Goal: Transaction & Acquisition: Purchase product/service

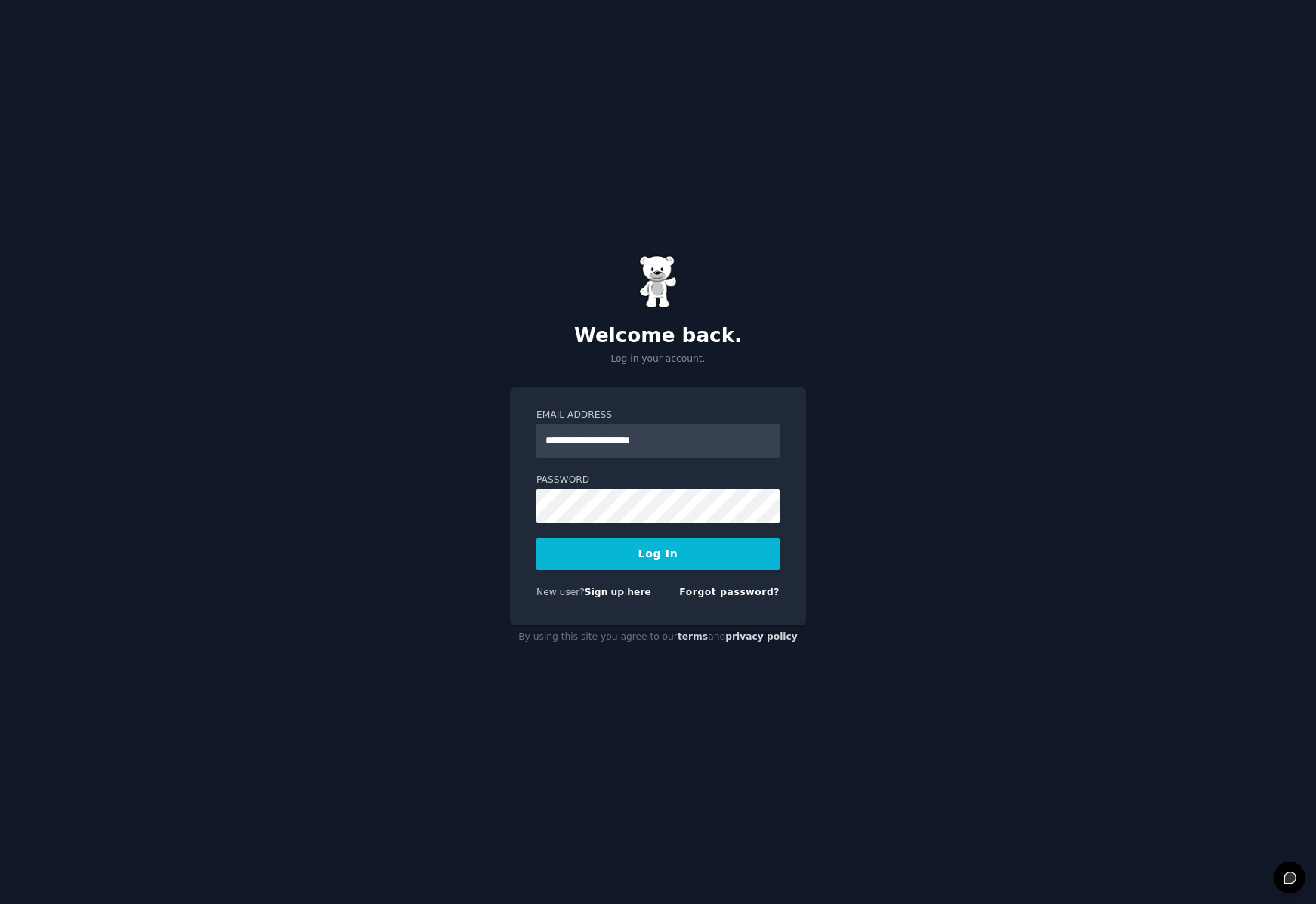
type input "**********"
click at [728, 593] on link "Forgot password?" at bounding box center [729, 592] width 101 height 11
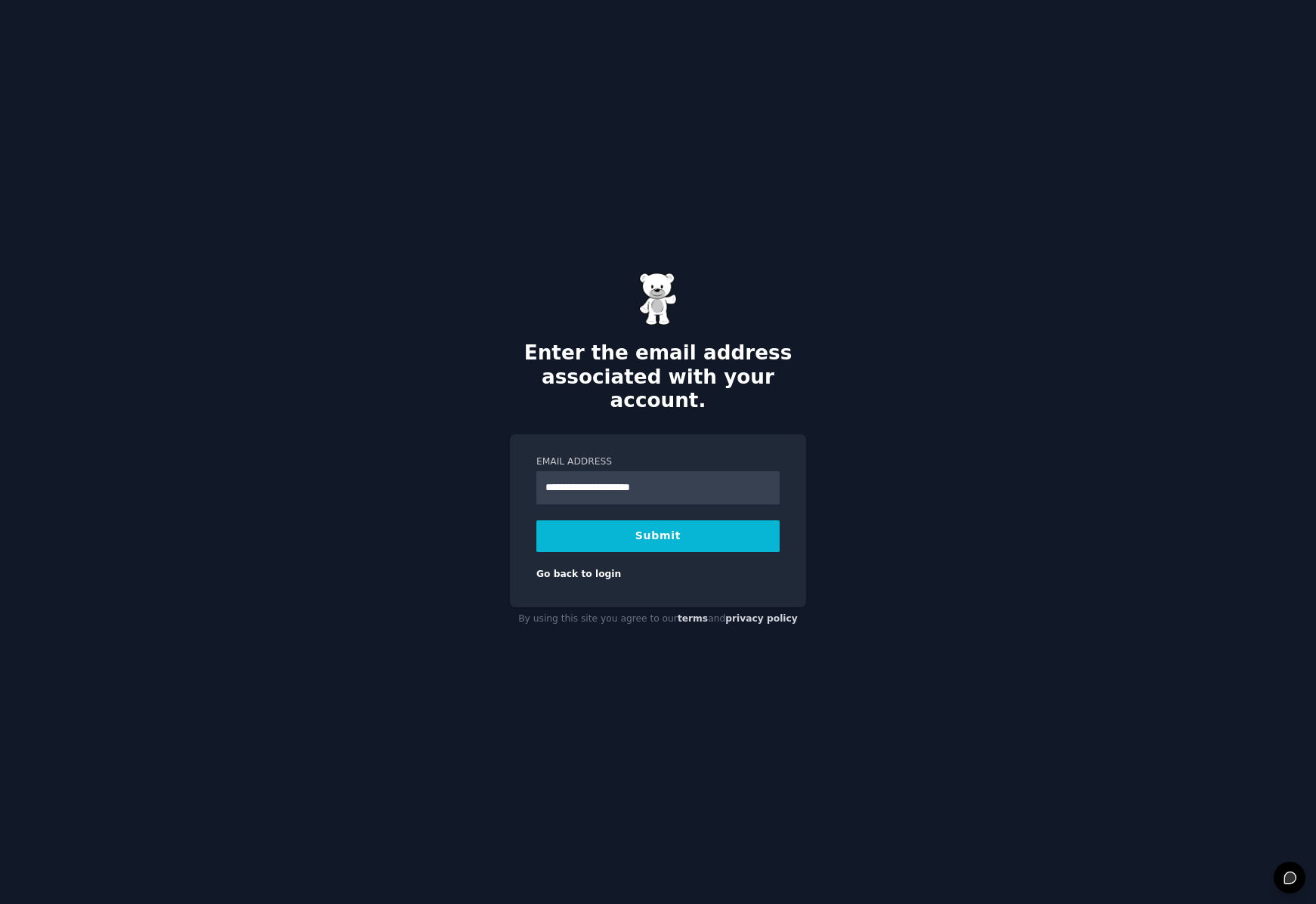
type input "**********"
click at [536, 521] on button "Submit" at bounding box center [658, 536] width 243 height 32
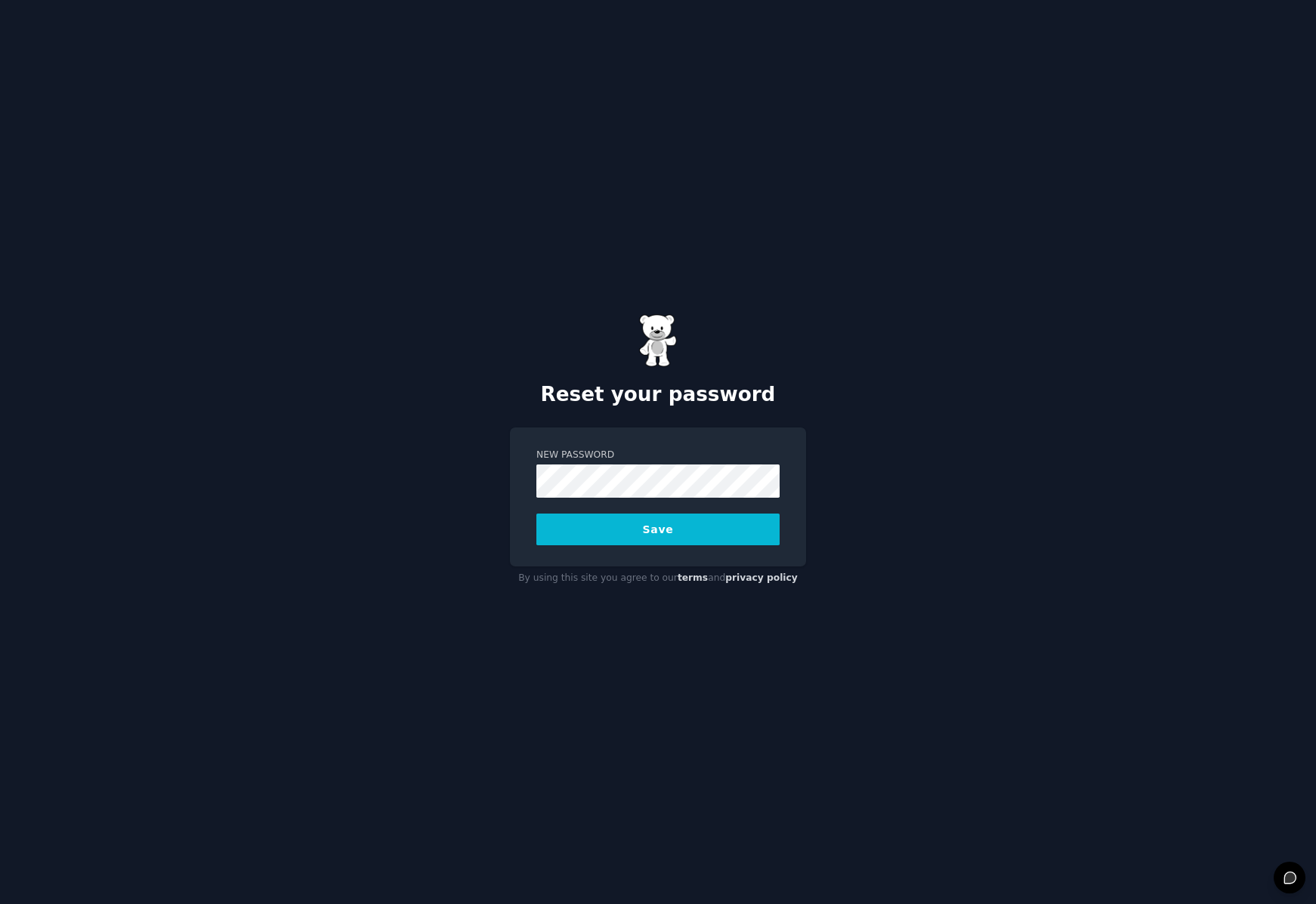
click at [1117, 442] on div "Reset your password New Password Save By using this site you agree to our terms…" at bounding box center [658, 452] width 1316 height 904
click at [645, 531] on button "Save" at bounding box center [658, 530] width 243 height 32
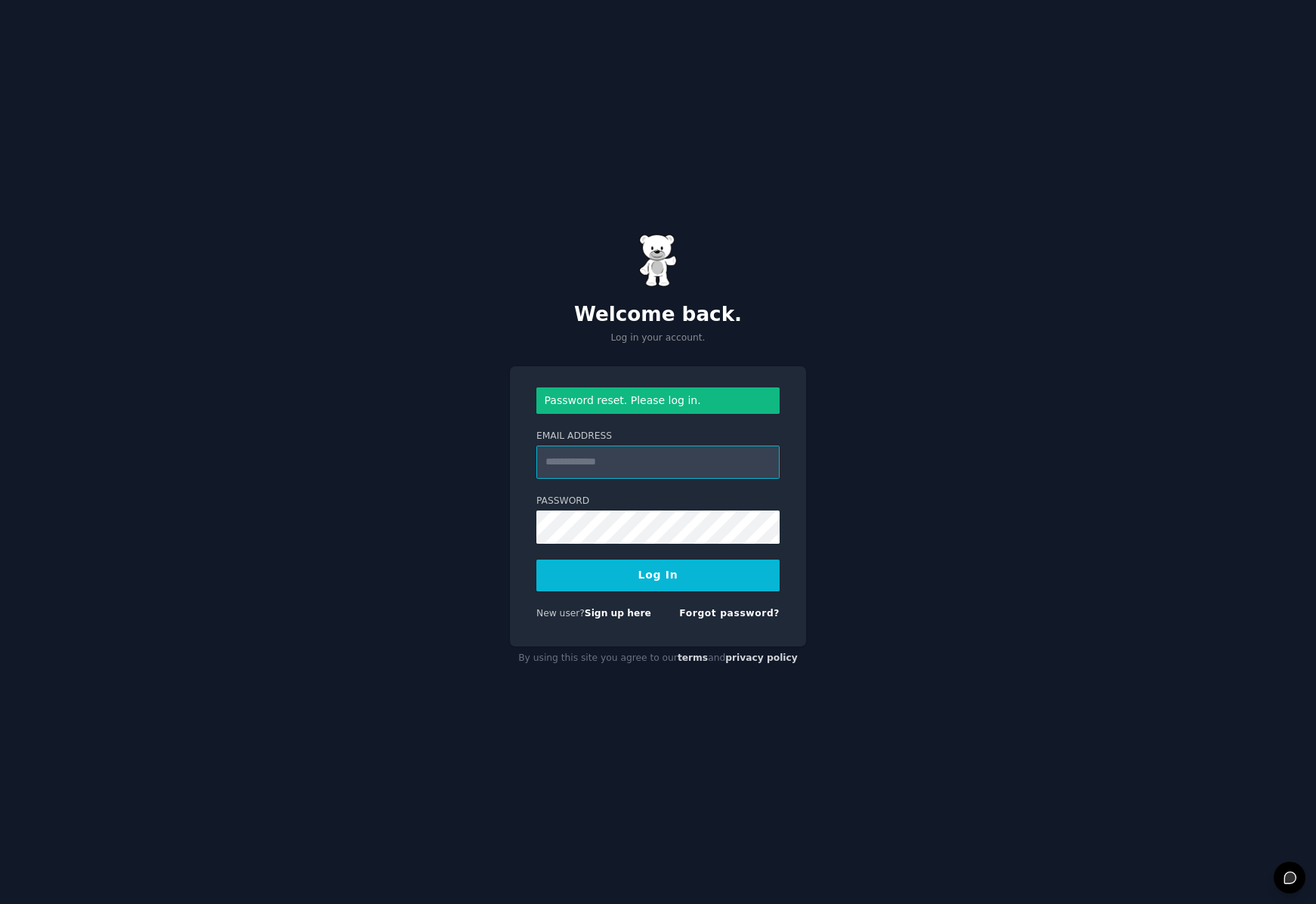
click at [677, 466] on input "Email Address" at bounding box center [658, 462] width 243 height 34
type input "**********"
click at [727, 592] on form "**********" at bounding box center [658, 507] width 243 height 239
click at [672, 576] on button "Log In" at bounding box center [658, 576] width 243 height 32
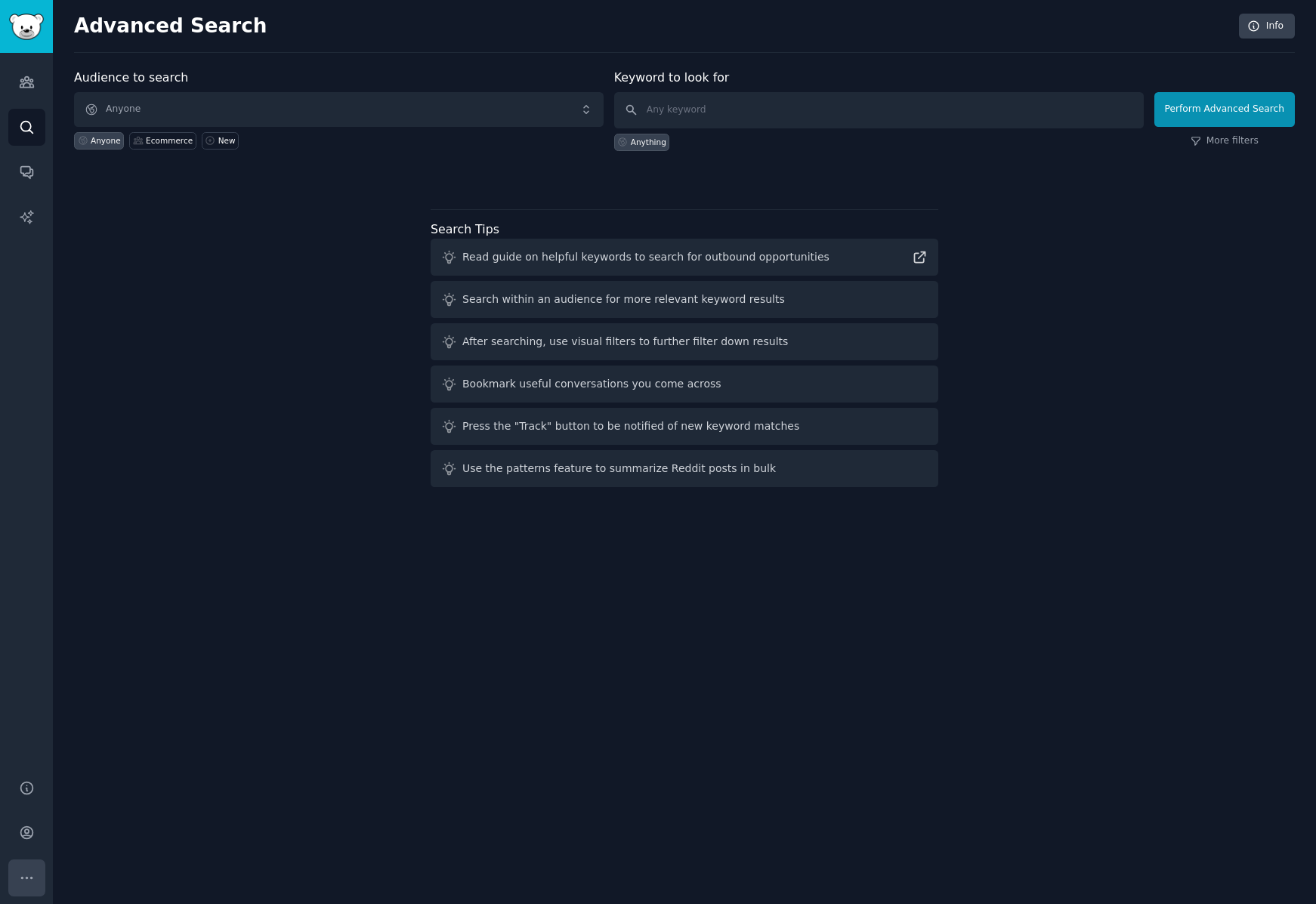
click at [26, 876] on icon "Sidebar" at bounding box center [27, 878] width 16 height 16
click at [33, 841] on link "Account" at bounding box center [26, 832] width 37 height 37
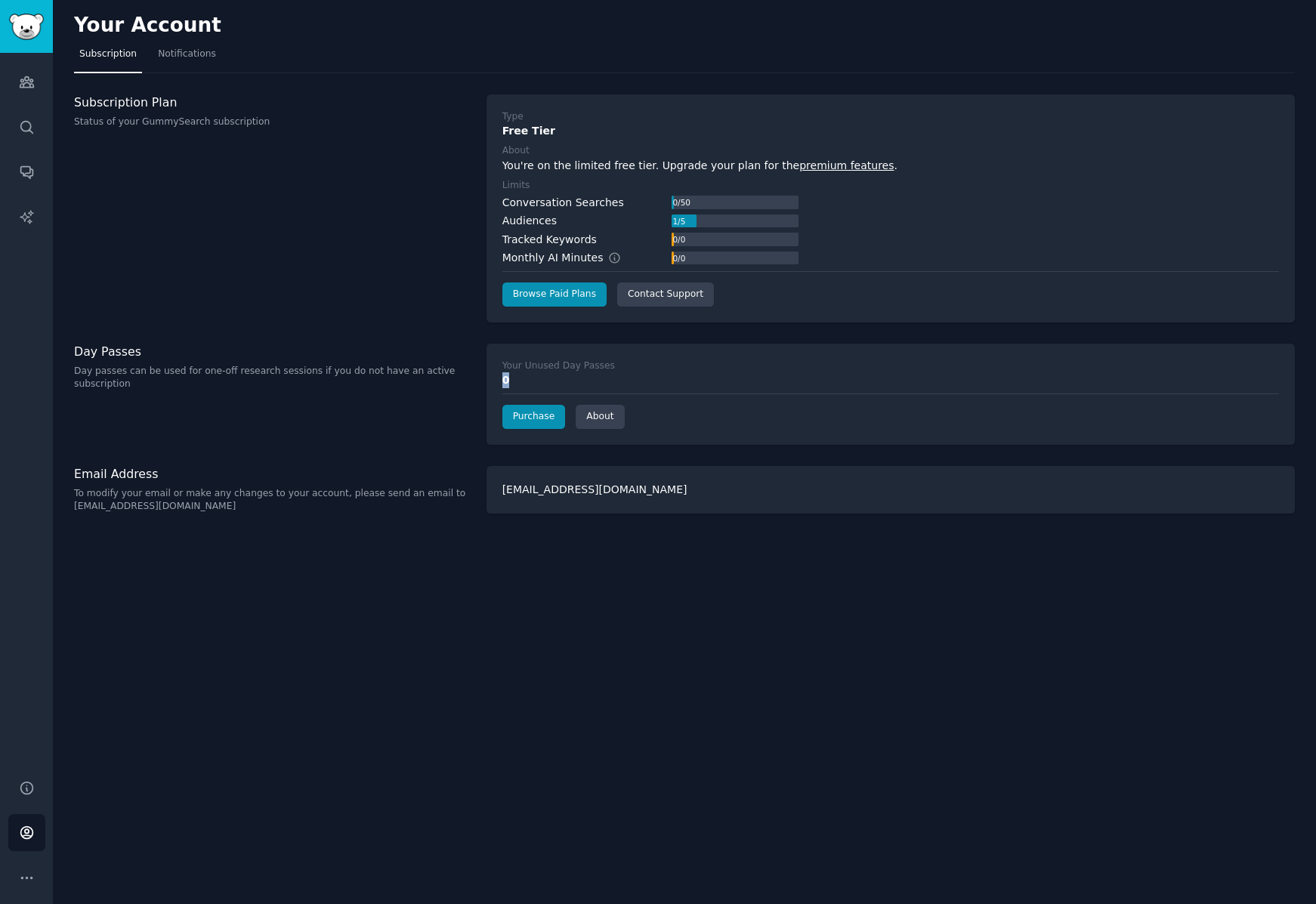
drag, startPoint x: 522, startPoint y: 381, endPoint x: 477, endPoint y: 381, distance: 45.0
click at [478, 381] on div "Day Passes Day passes can be used for one-off research sessions if you do not h…" at bounding box center [685, 394] width 1221 height 101
click at [640, 361] on label "Your Unused Day Passes" at bounding box center [890, 367] width 777 height 14
click at [896, 220] on div "Conversation Searches 0 / 50 Audiences 1 / 5 Tracked Keywords 0 / 0 Monthly AI …" at bounding box center [890, 230] width 777 height 72
click at [579, 294] on link "Browse Paid Plans" at bounding box center [554, 294] width 105 height 24
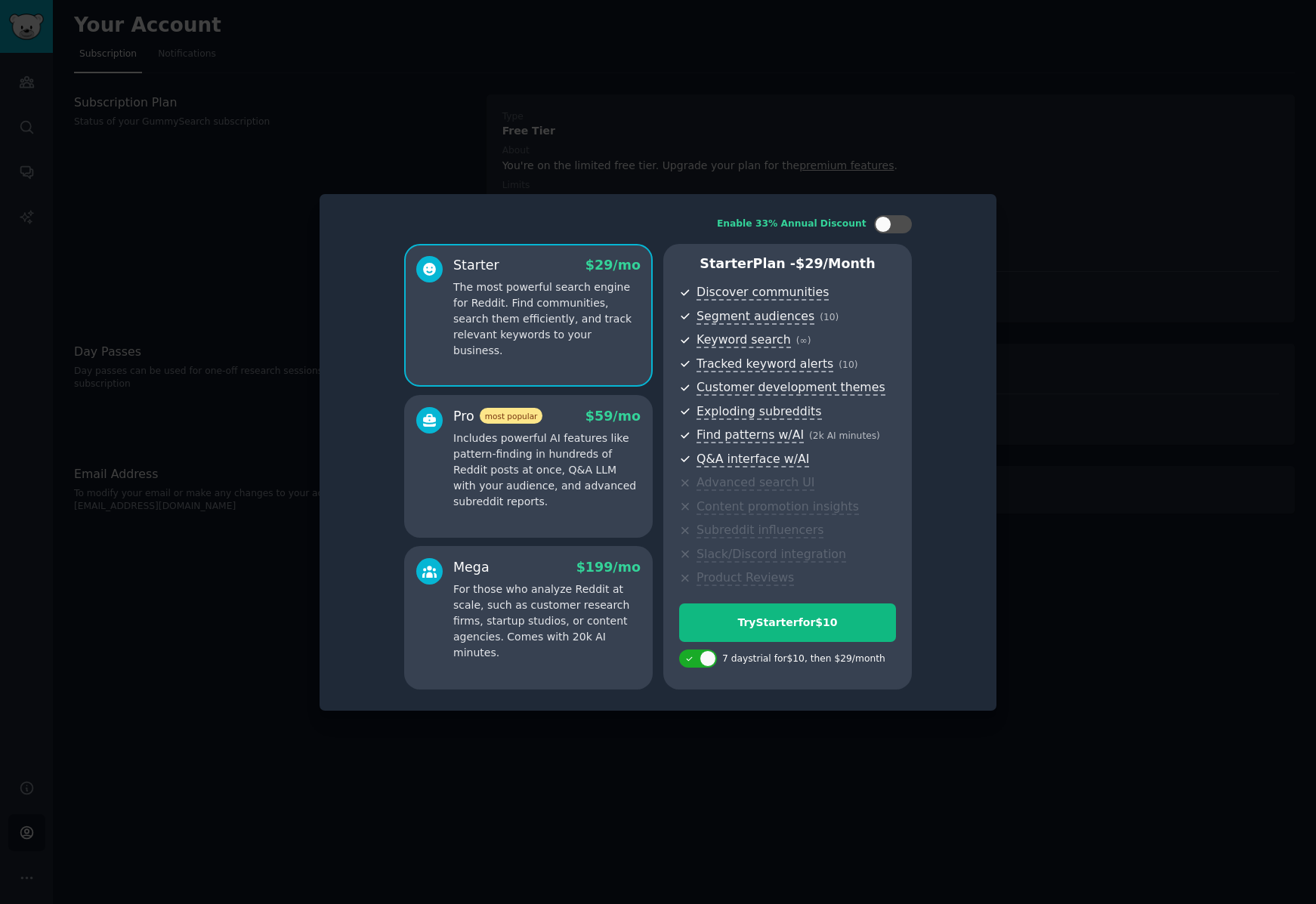
click at [440, 470] on div at bounding box center [429, 458] width 27 height 104
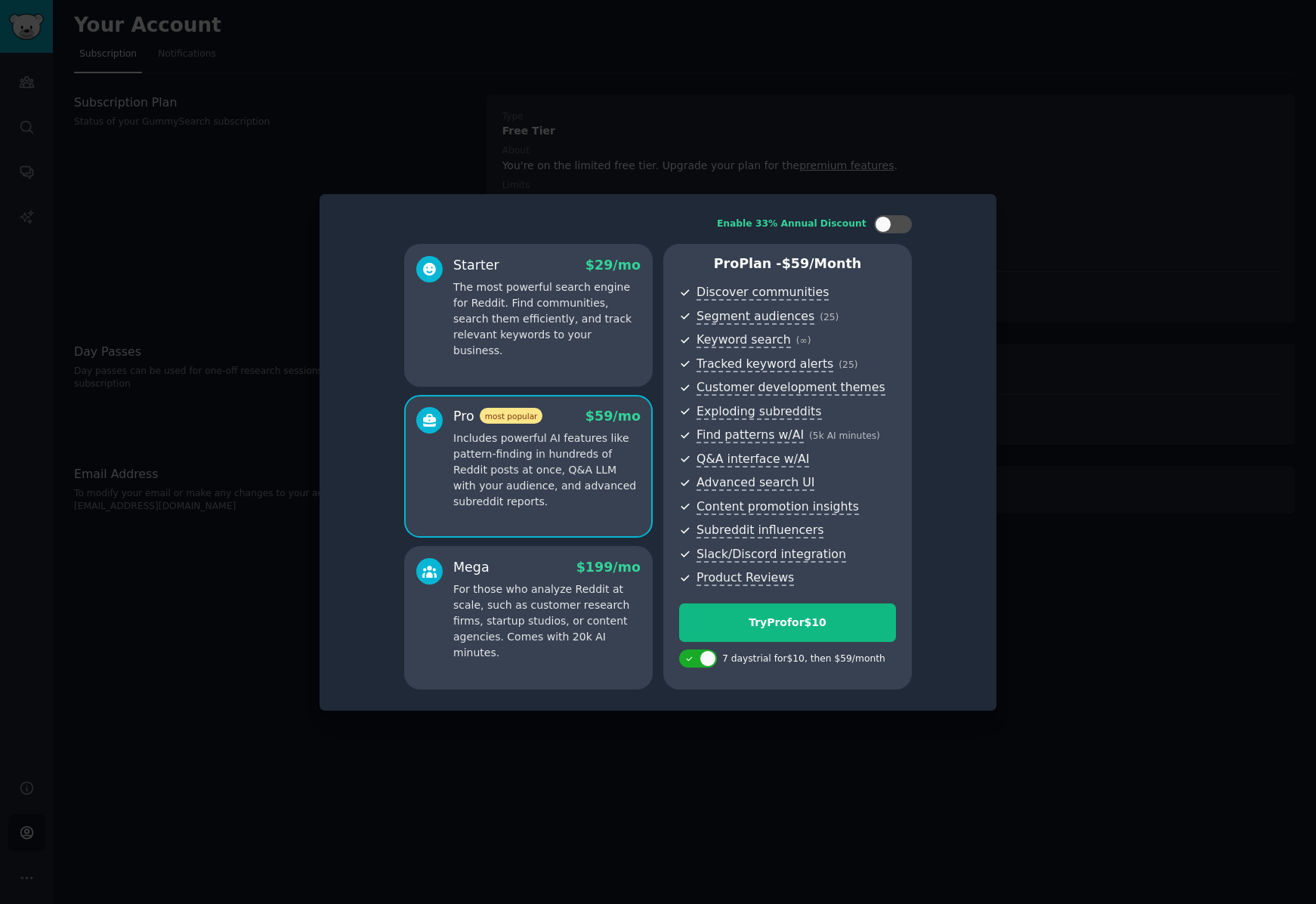
click at [478, 363] on div "Starter $ 29 /mo The most powerful search engine for Reddit. Find communities, …" at bounding box center [529, 315] width 249 height 143
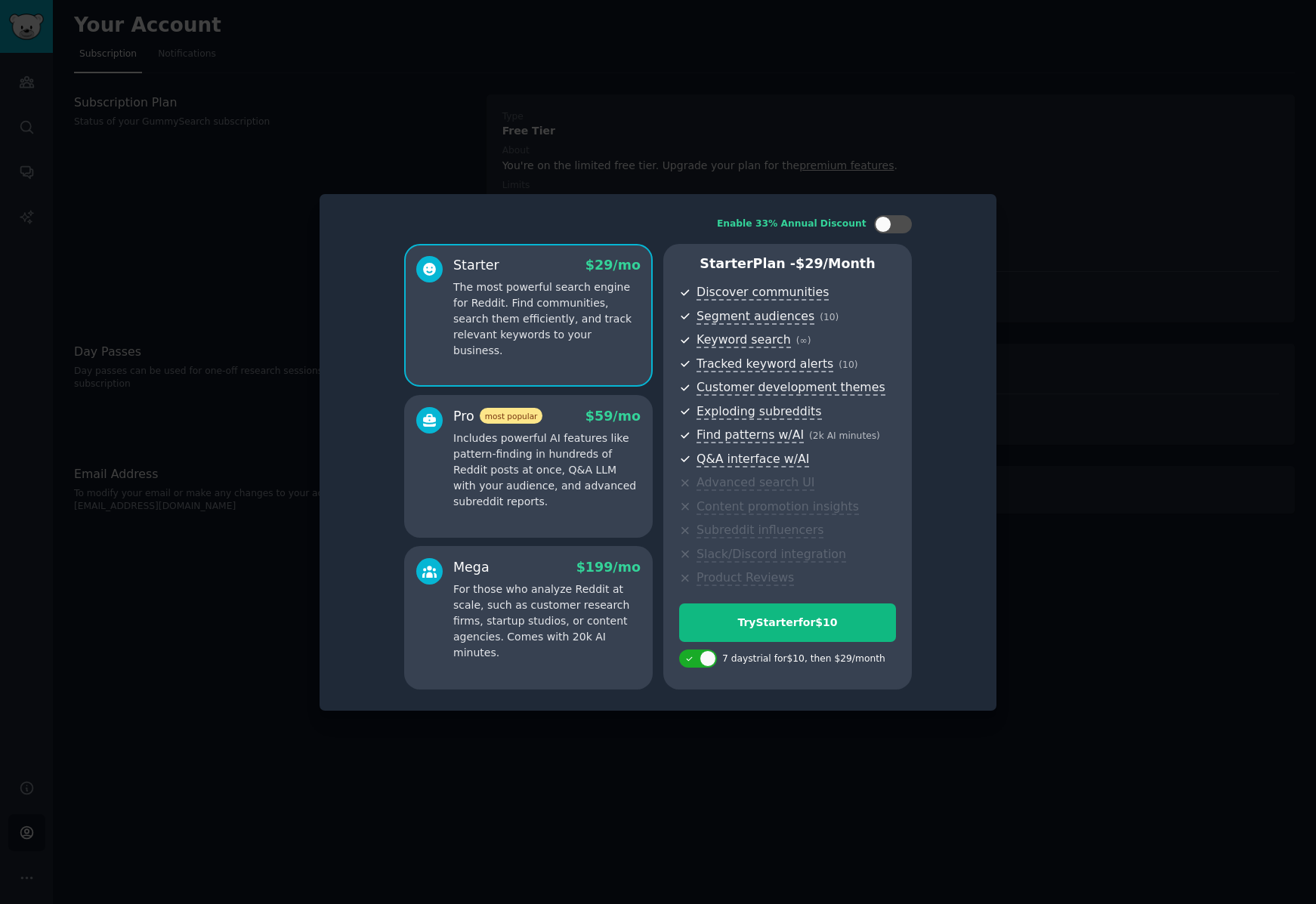
click at [480, 476] on p "Includes powerful AI features like pattern-finding in hundreds of Reddit posts …" at bounding box center [547, 470] width 188 height 79
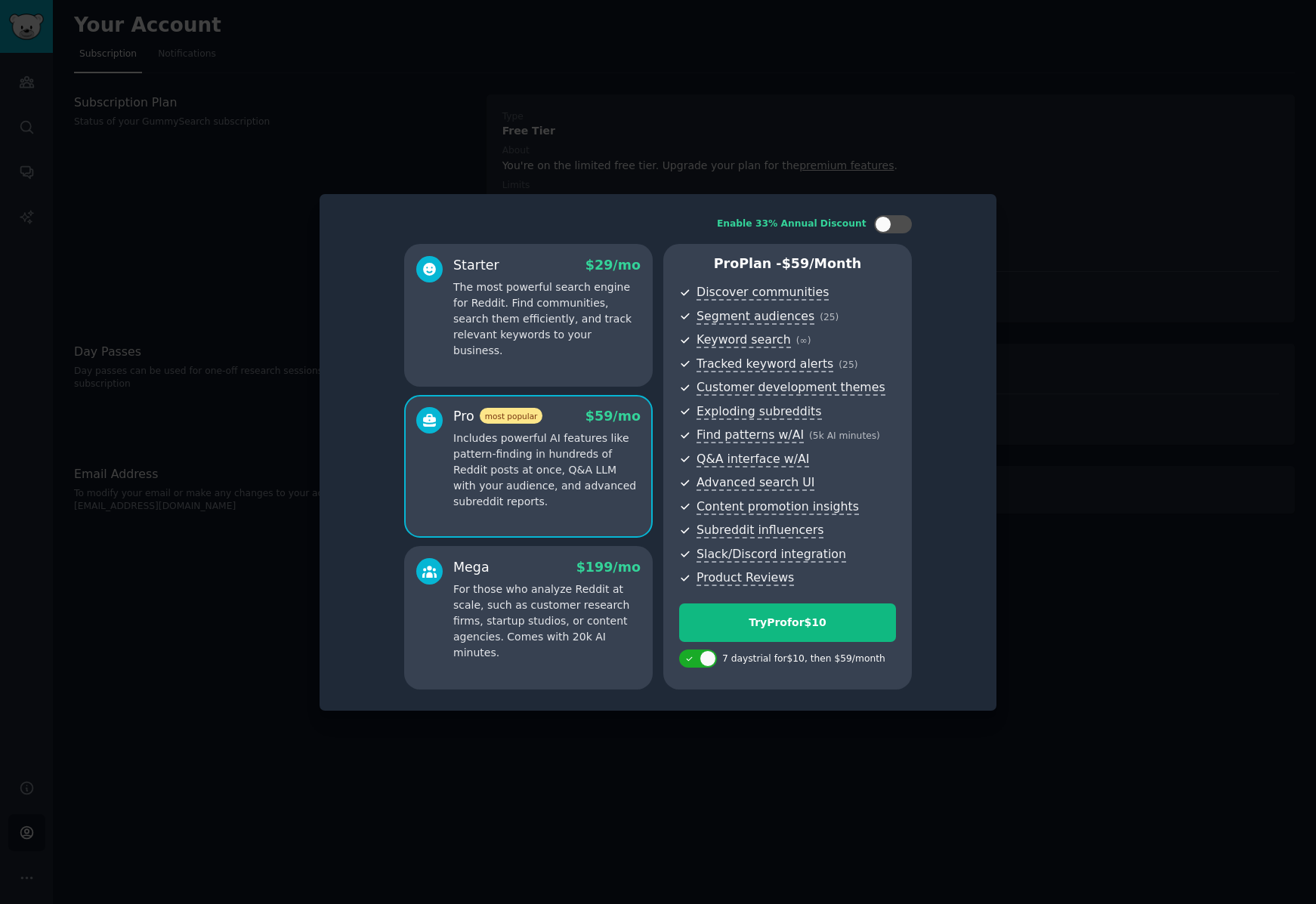
click at [505, 347] on div "Starter $ 29 /mo The most powerful search engine for Reddit. Find communities, …" at bounding box center [529, 315] width 249 height 143
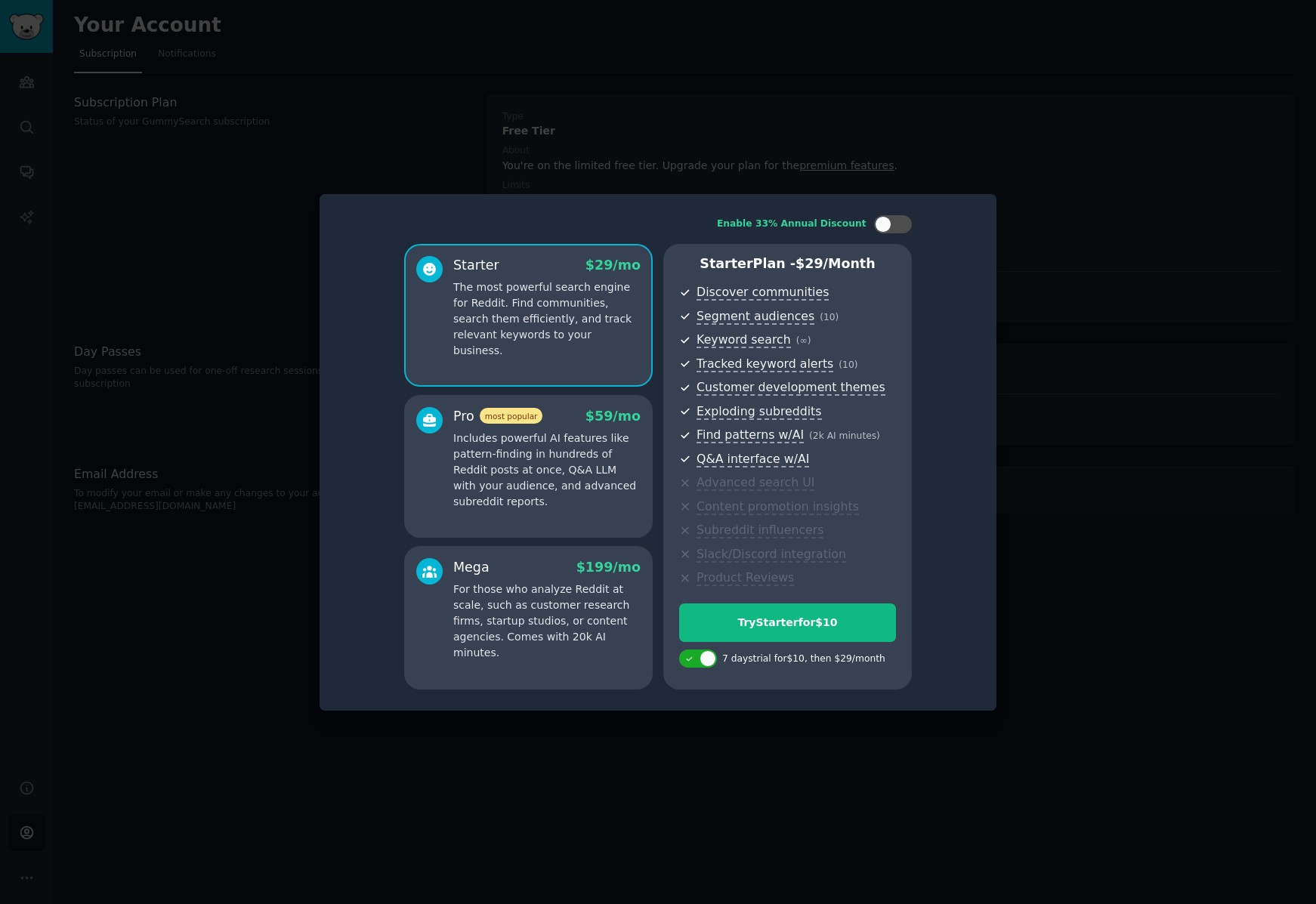
click at [477, 460] on p "Includes powerful AI features like pattern-finding in hundreds of Reddit posts …" at bounding box center [547, 470] width 188 height 79
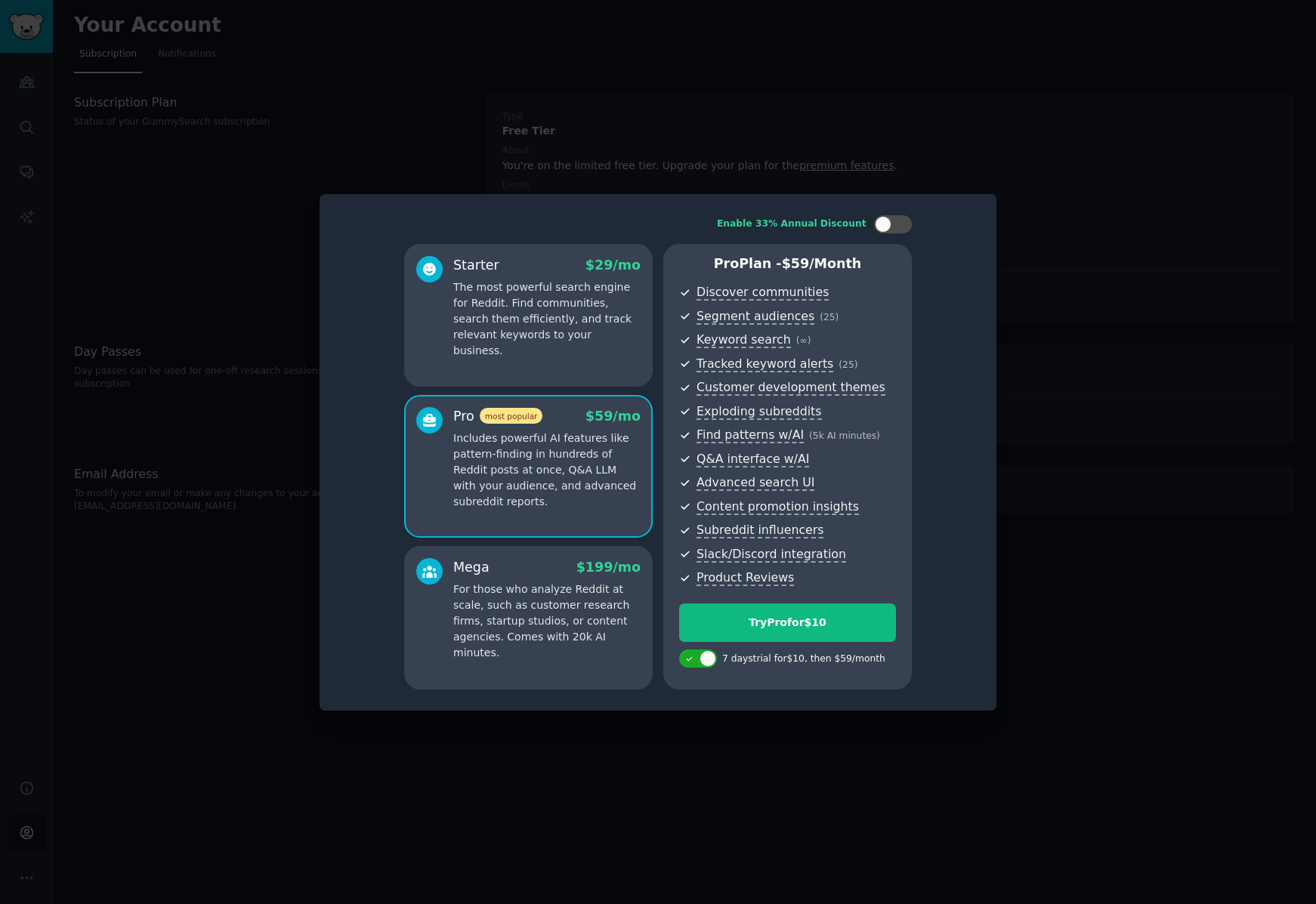
click at [510, 351] on div "Starter $ 29 /mo The most powerful search engine for Reddit. Find communities, …" at bounding box center [529, 315] width 249 height 143
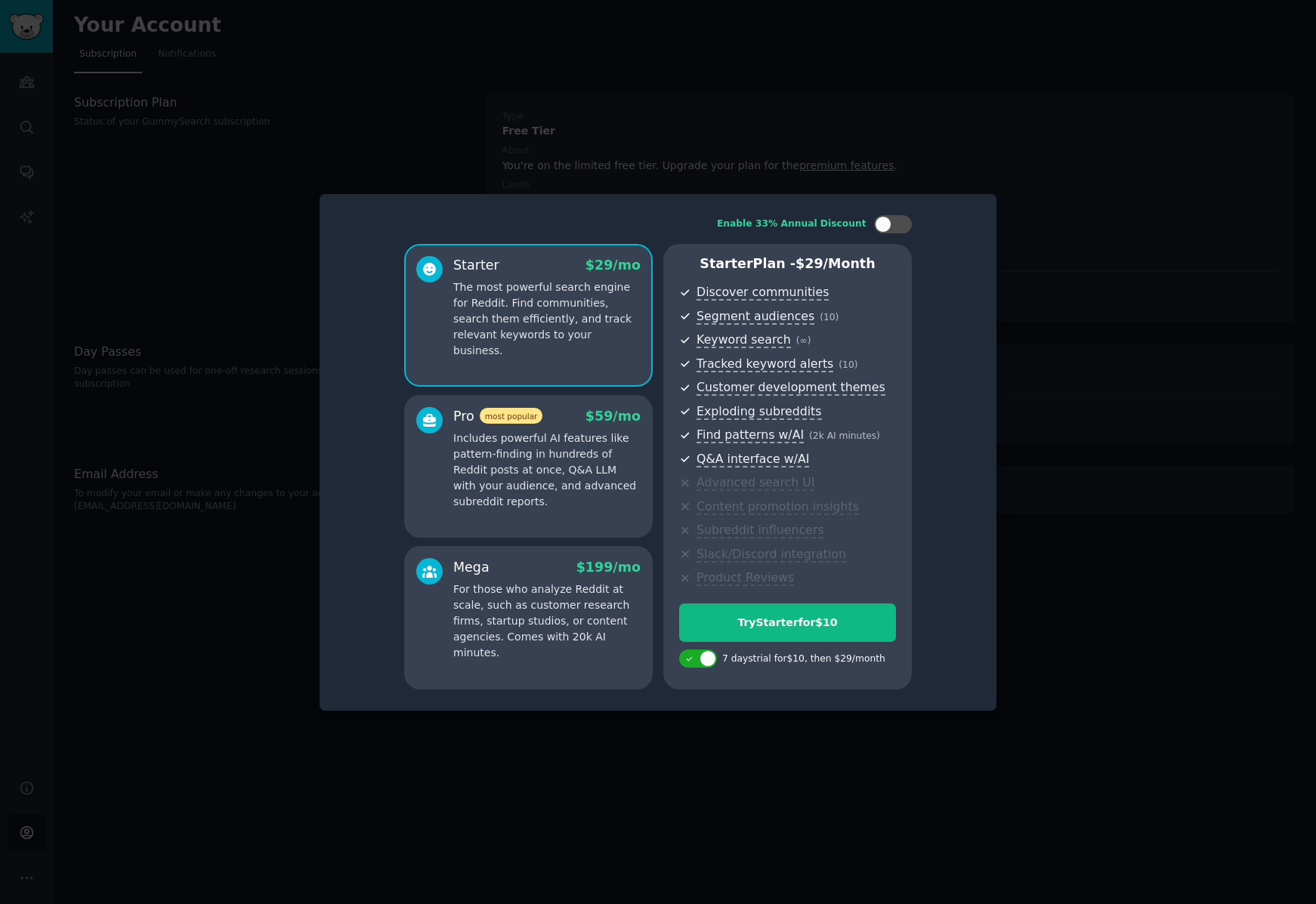
click at [507, 449] on p "Includes powerful AI features like pattern-finding in hundreds of Reddit posts …" at bounding box center [547, 470] width 188 height 79
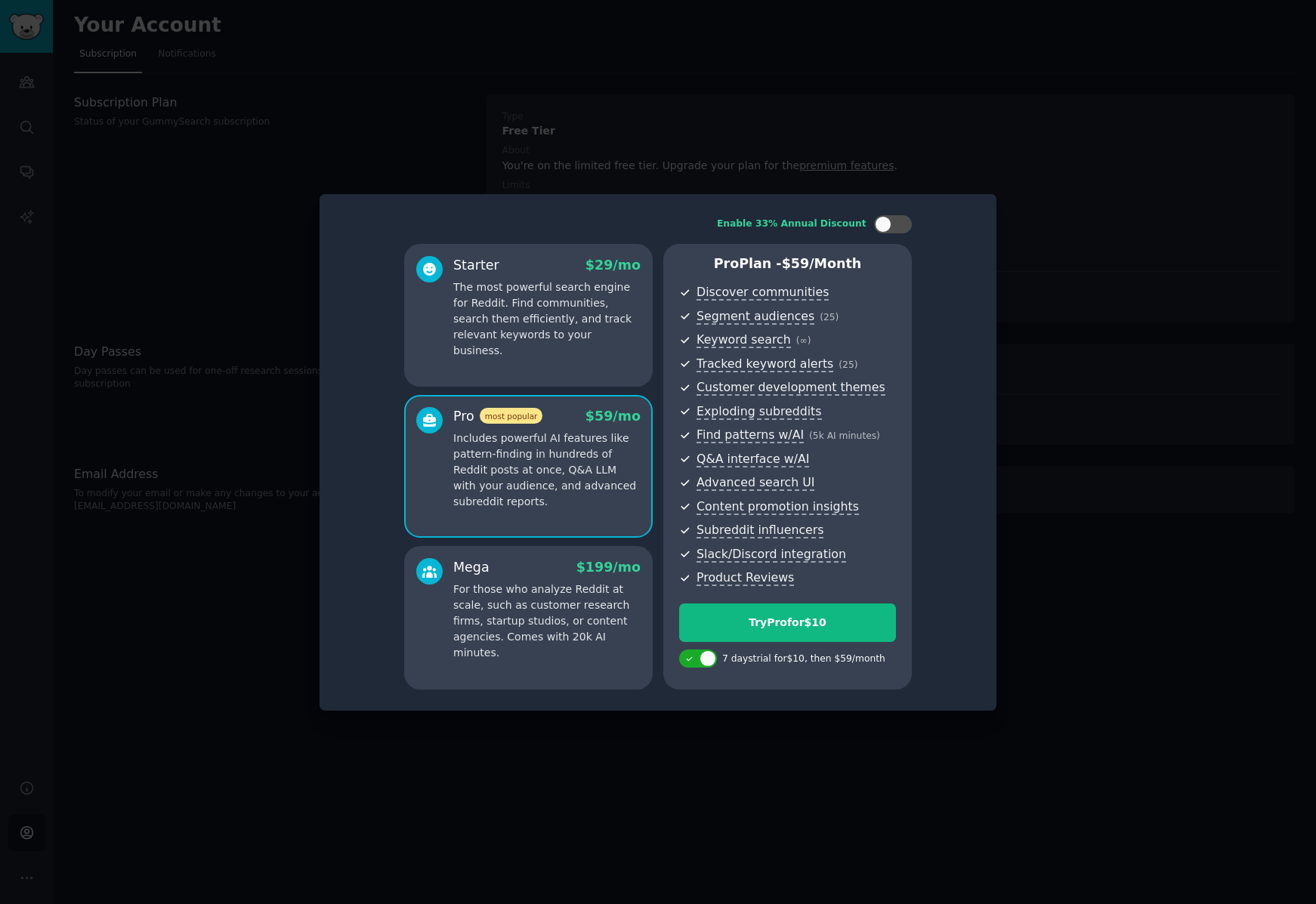
click at [535, 322] on p "The most powerful search engine for Reddit. Find communities, search them effic…" at bounding box center [547, 319] width 188 height 79
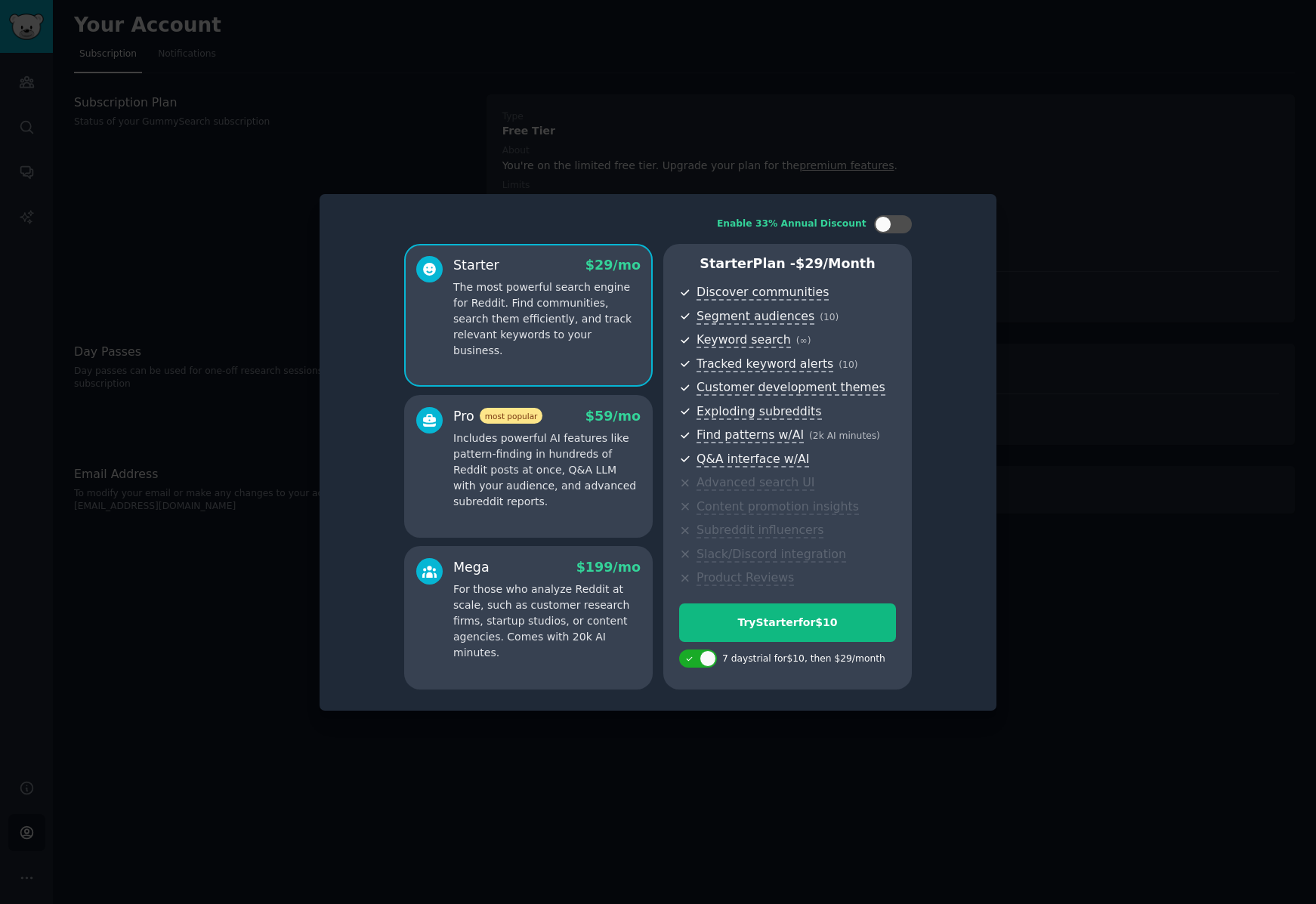
click at [525, 444] on p "Includes powerful AI features like pattern-finding in hundreds of Reddit posts …" at bounding box center [547, 470] width 188 height 79
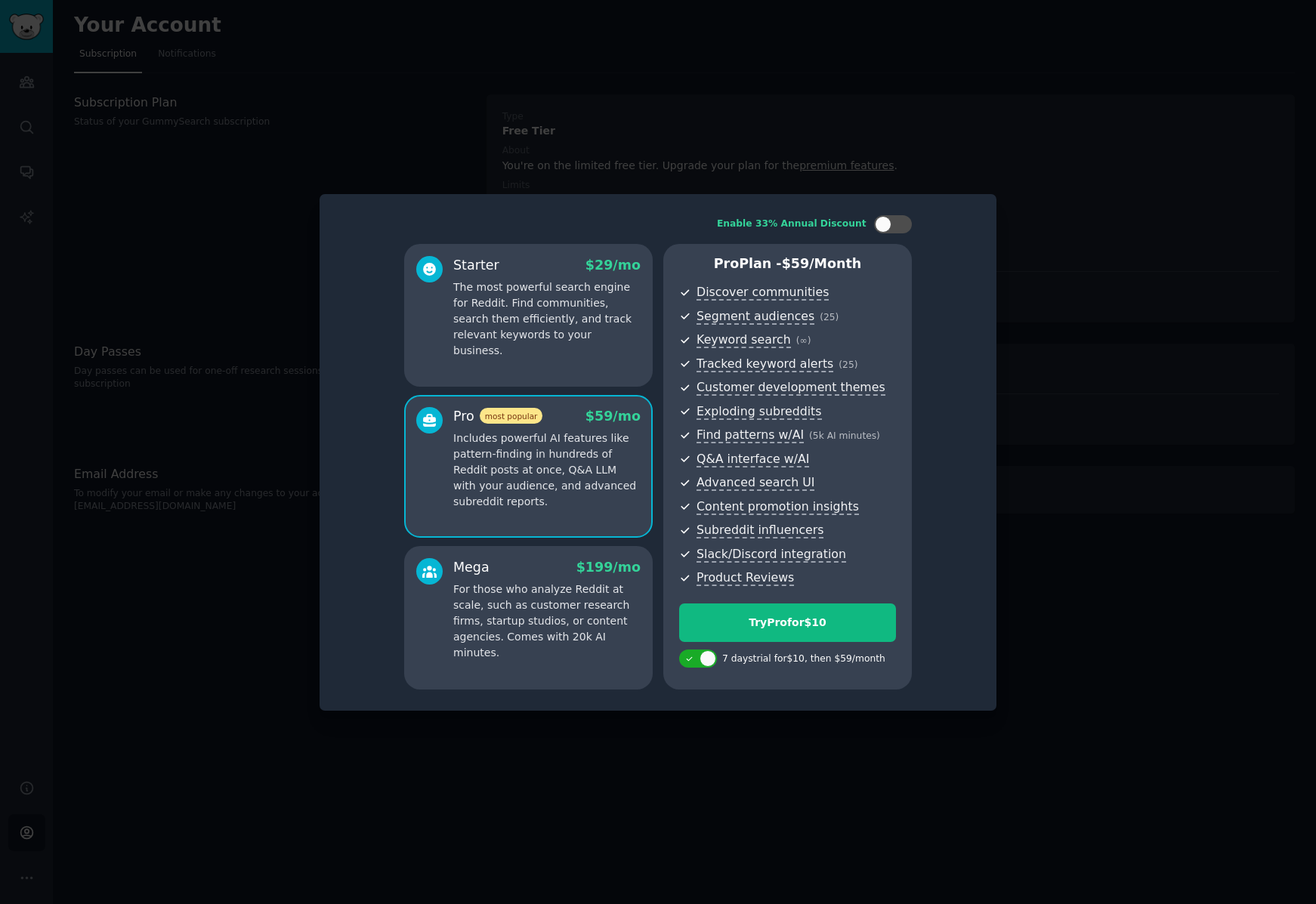
click at [560, 356] on div "Starter $ 29 /mo The most powerful search engine for Reddit. Find communities, …" at bounding box center [529, 315] width 249 height 143
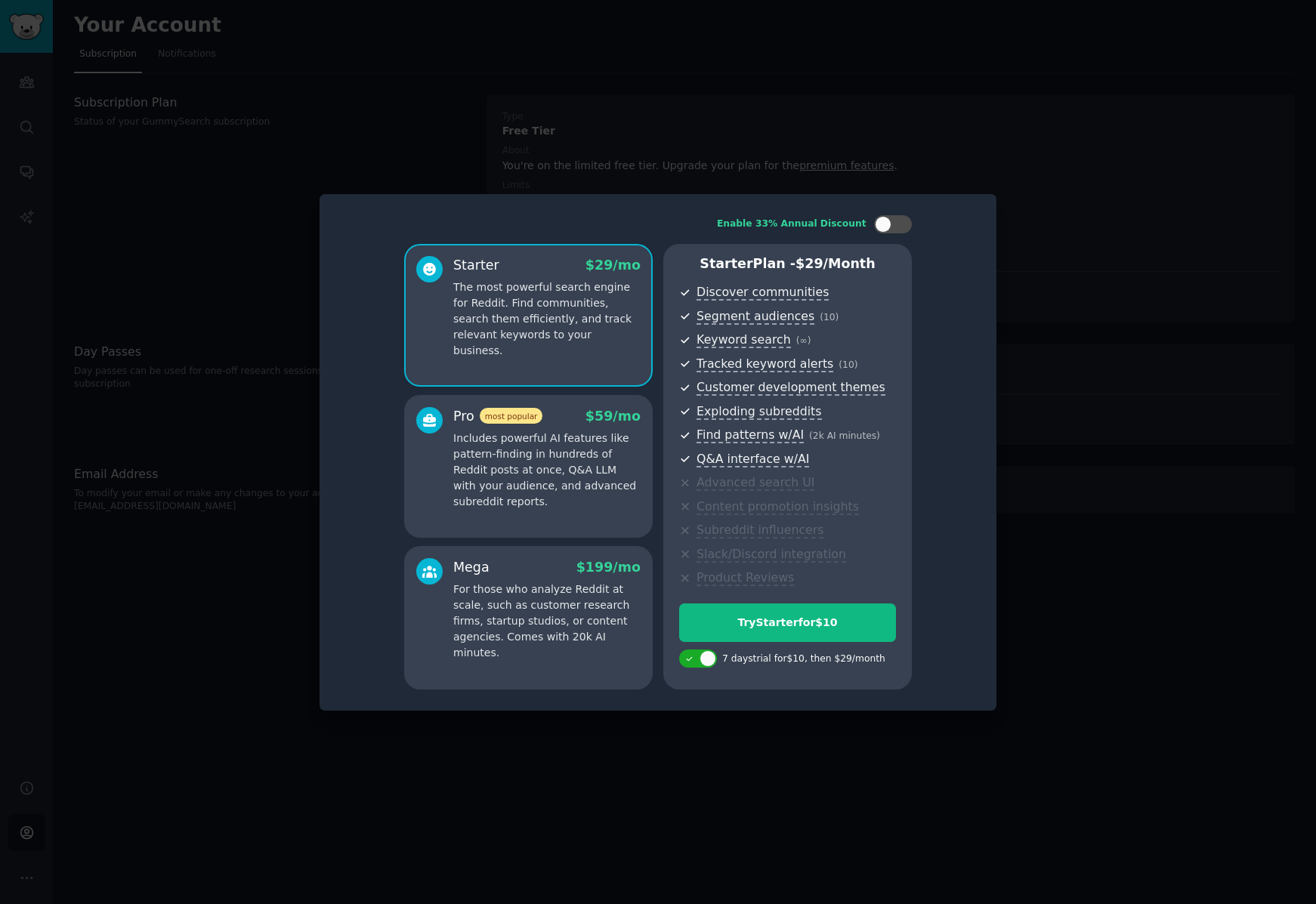
click at [550, 470] on p "Includes powerful AI features like pattern-finding in hundreds of Reddit posts …" at bounding box center [547, 470] width 188 height 79
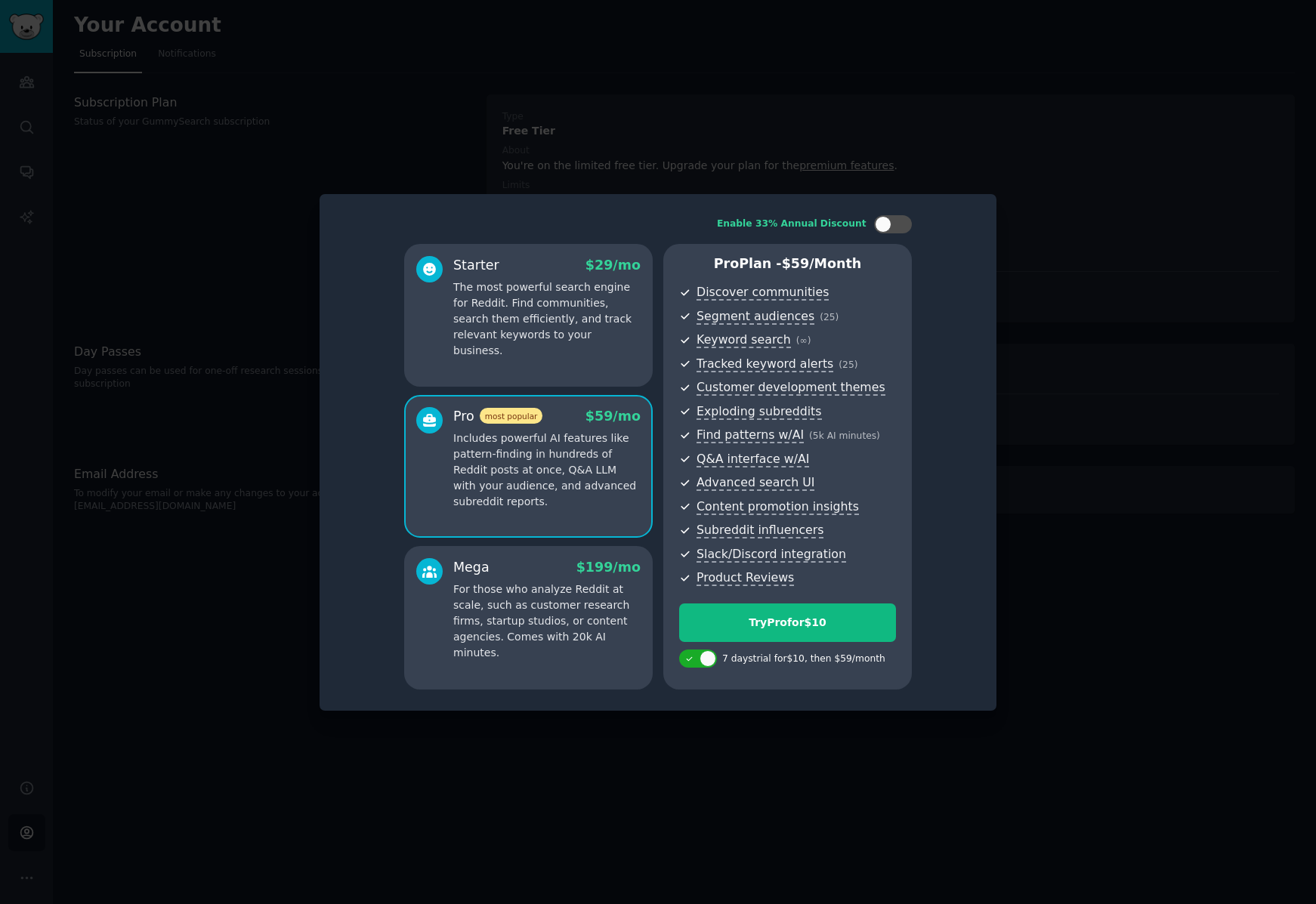
click at [535, 636] on p "For those who analyze Reddit at scale, such as customer research firms, startup…" at bounding box center [547, 621] width 188 height 79
click at [553, 500] on p "Includes powerful AI features like pattern-finding in hundreds of Reddit posts …" at bounding box center [547, 470] width 188 height 79
click at [553, 593] on p "For those who analyze Reddit at scale, such as customer research firms, startup…" at bounding box center [547, 621] width 188 height 79
click at [556, 478] on p "Includes powerful AI features like pattern-finding in hundreds of Reddit posts …" at bounding box center [547, 470] width 188 height 79
click at [546, 585] on p "For those who analyze Reddit at scale, such as customer research firms, startup…" at bounding box center [547, 621] width 188 height 79
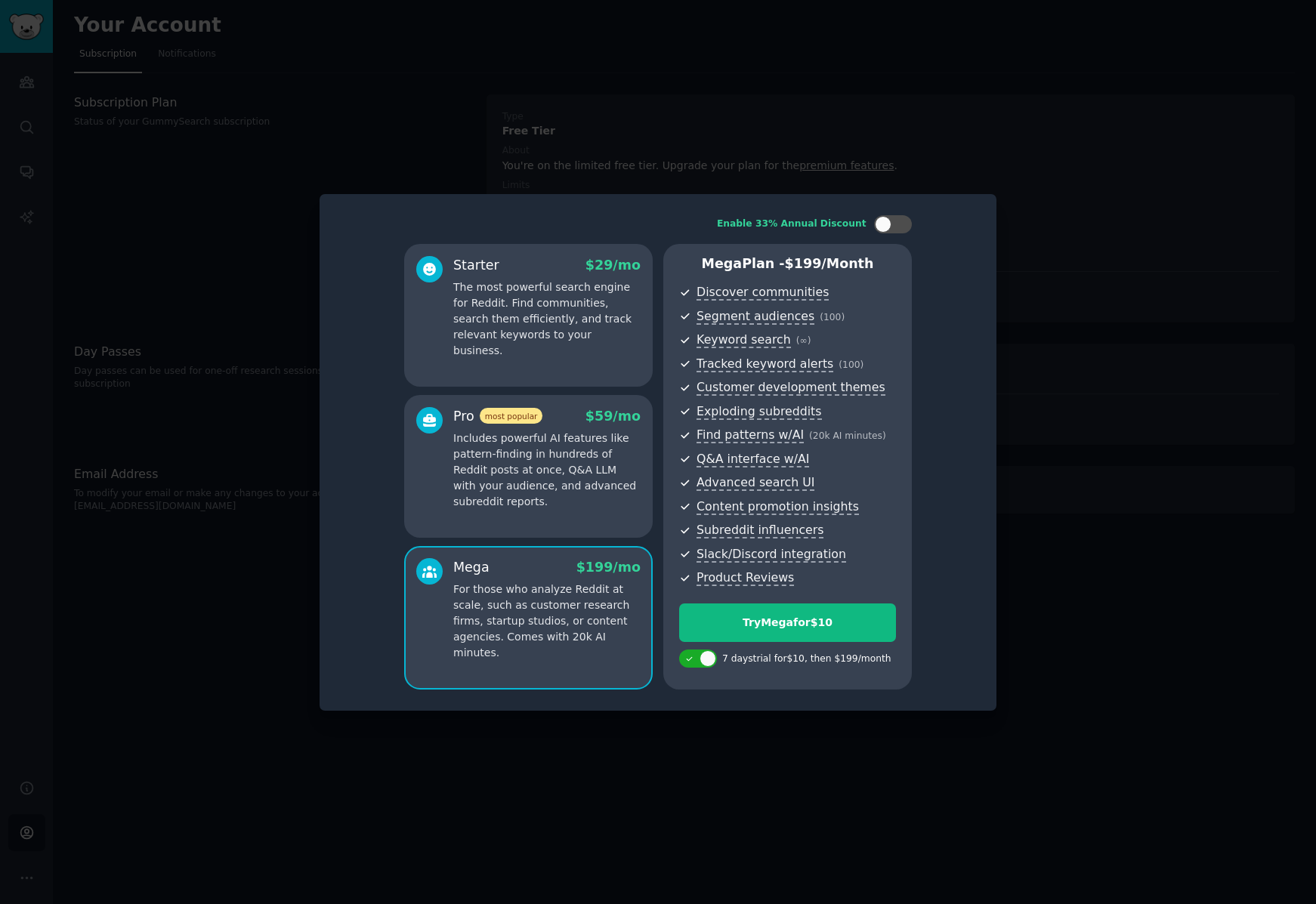
click at [584, 308] on p "The most powerful search engine for Reddit. Find communities, search them effic…" at bounding box center [547, 319] width 188 height 79
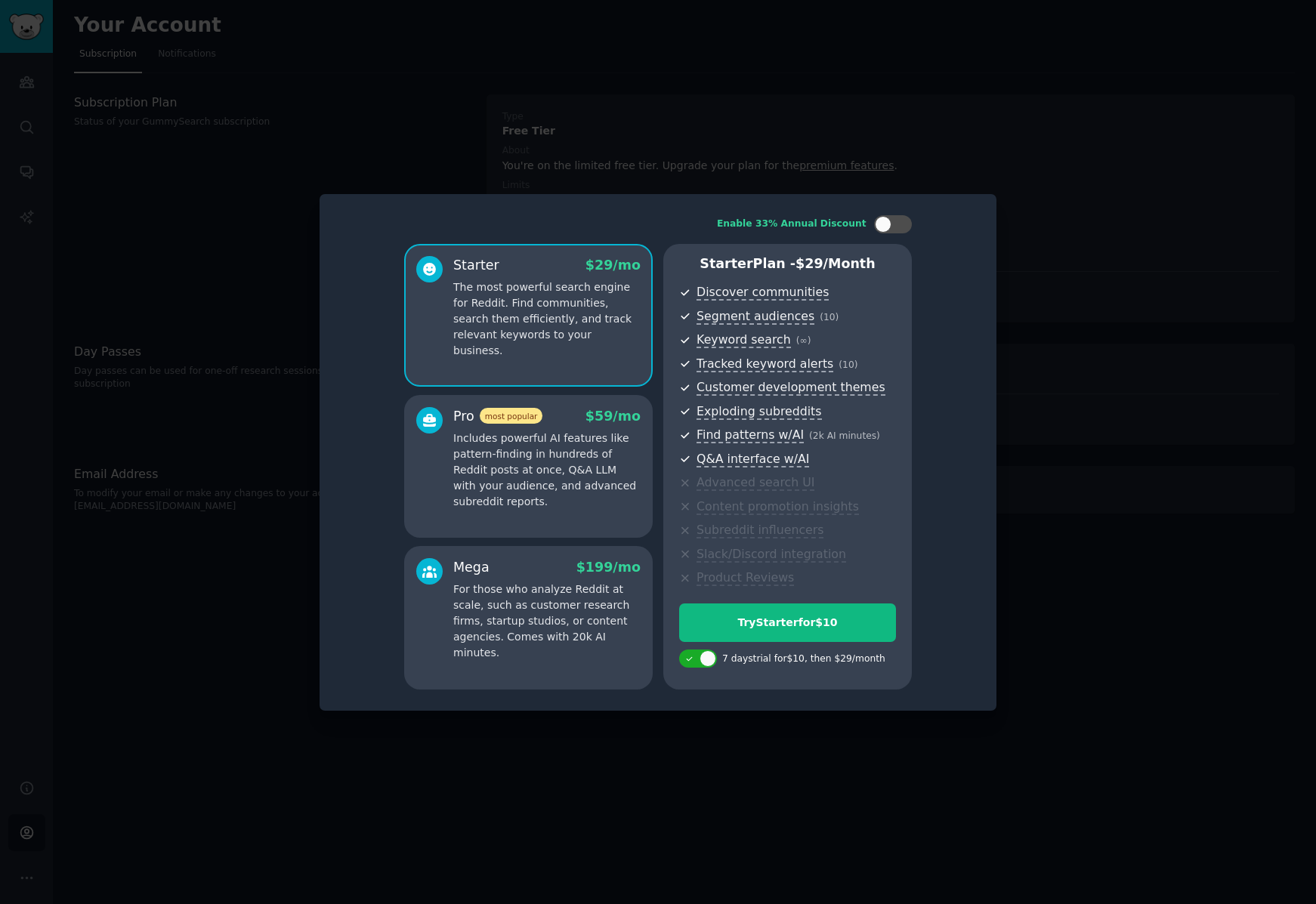
click at [573, 443] on p "Includes powerful AI features like pattern-finding in hundreds of Reddit posts …" at bounding box center [547, 470] width 188 height 79
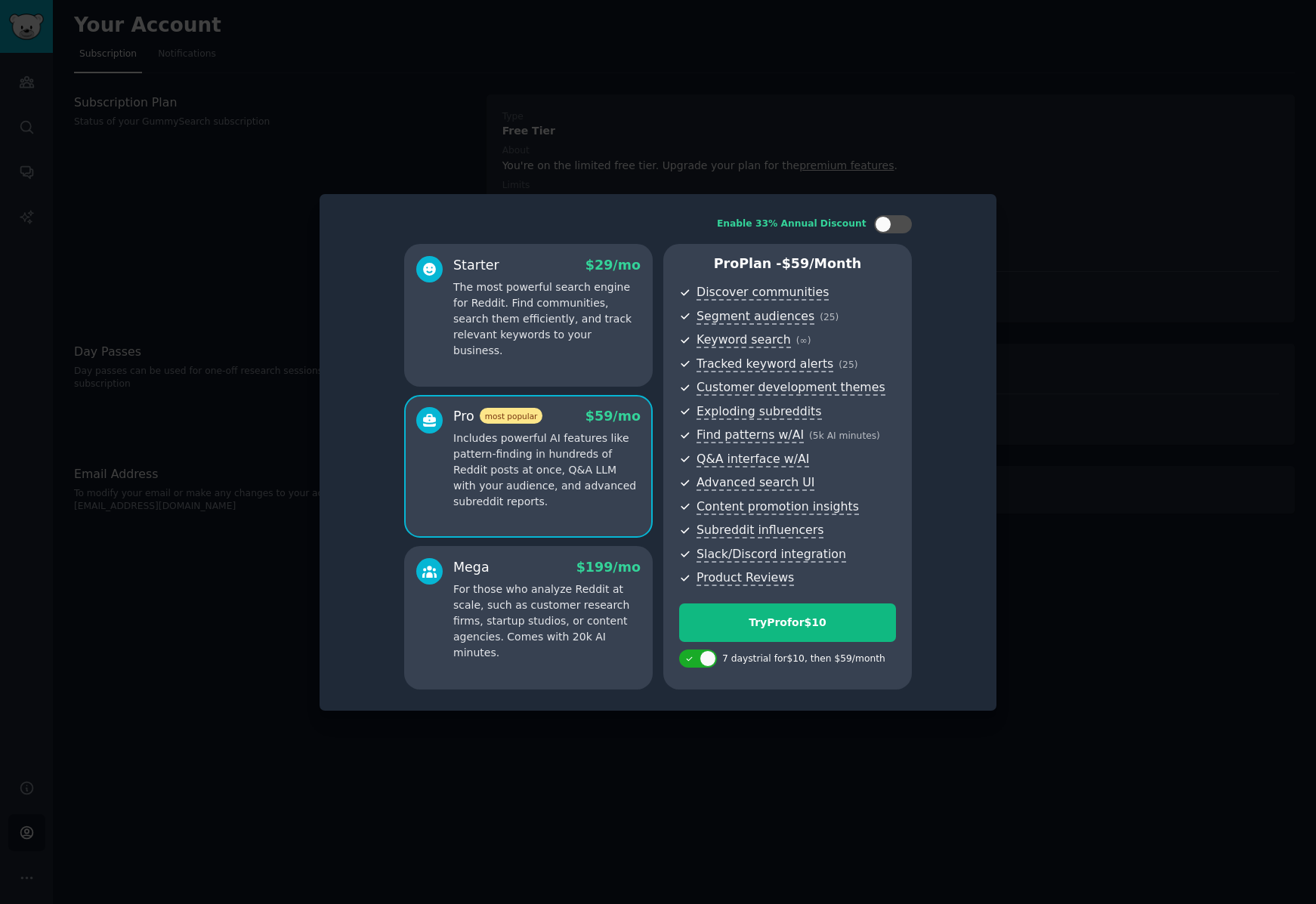
click at [578, 334] on p "The most powerful search engine for Reddit. Find communities, search them effic…" at bounding box center [547, 319] width 188 height 79
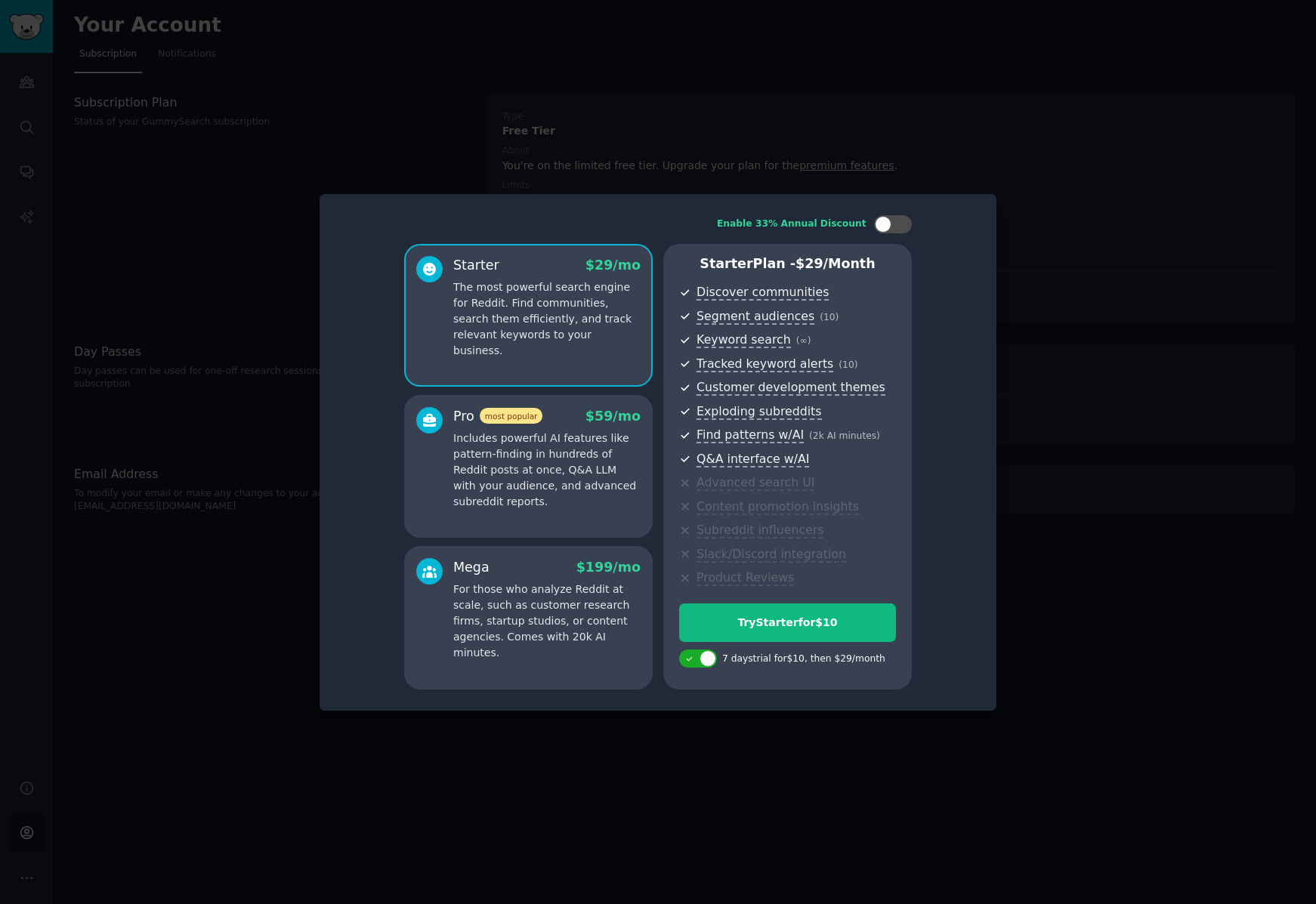
click at [576, 478] on p "Includes powerful AI features like pattern-finding in hundreds of Reddit posts …" at bounding box center [547, 470] width 188 height 79
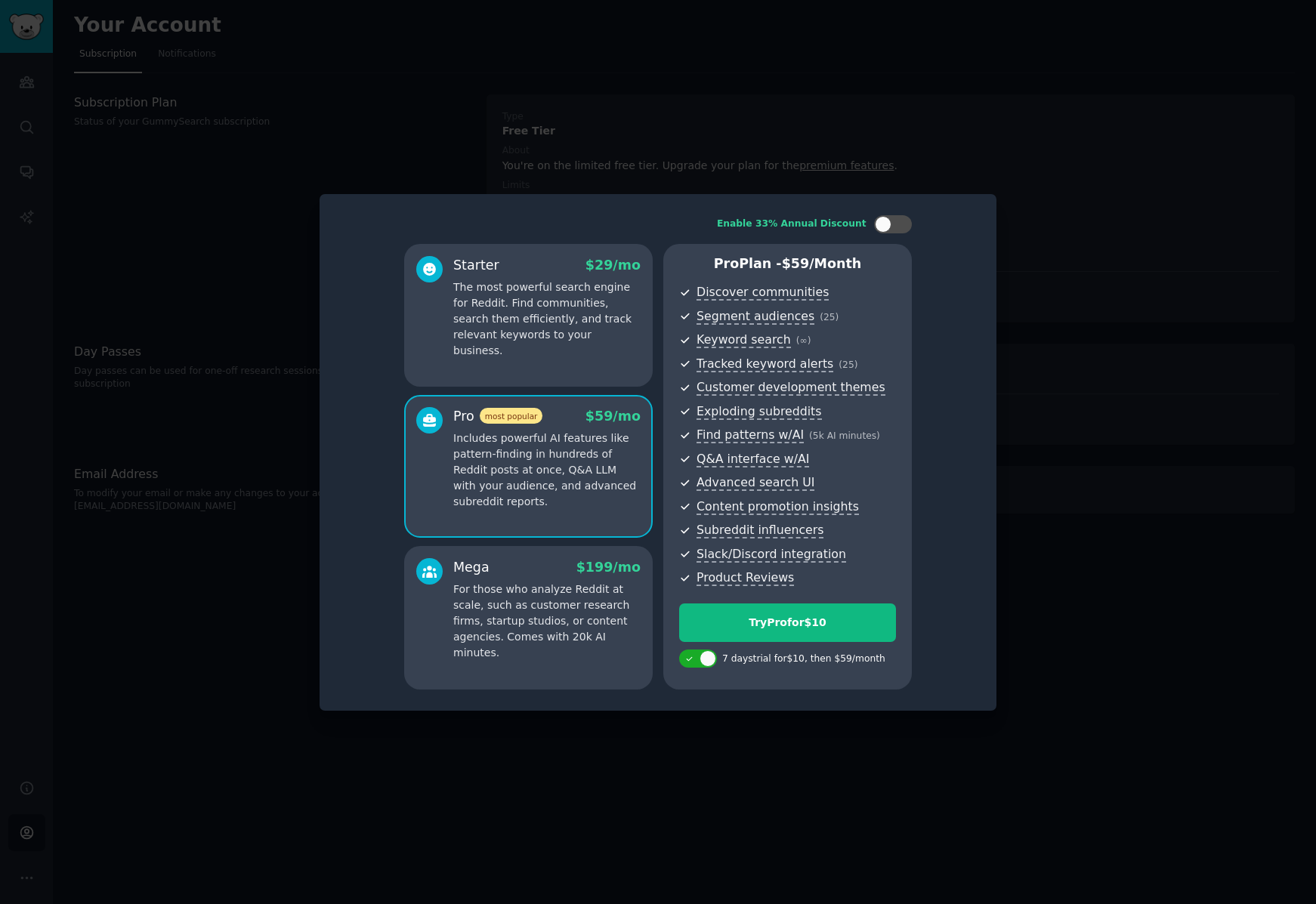
click at [577, 603] on p "For those who analyze Reddit at scale, such as customer research firms, startup…" at bounding box center [547, 621] width 188 height 79
click at [564, 476] on p "Includes powerful AI features like pattern-finding in hundreds of Reddit posts …" at bounding box center [547, 470] width 188 height 79
click at [566, 336] on p "The most powerful search engine for Reddit. Find communities, search them effic…" at bounding box center [547, 319] width 188 height 79
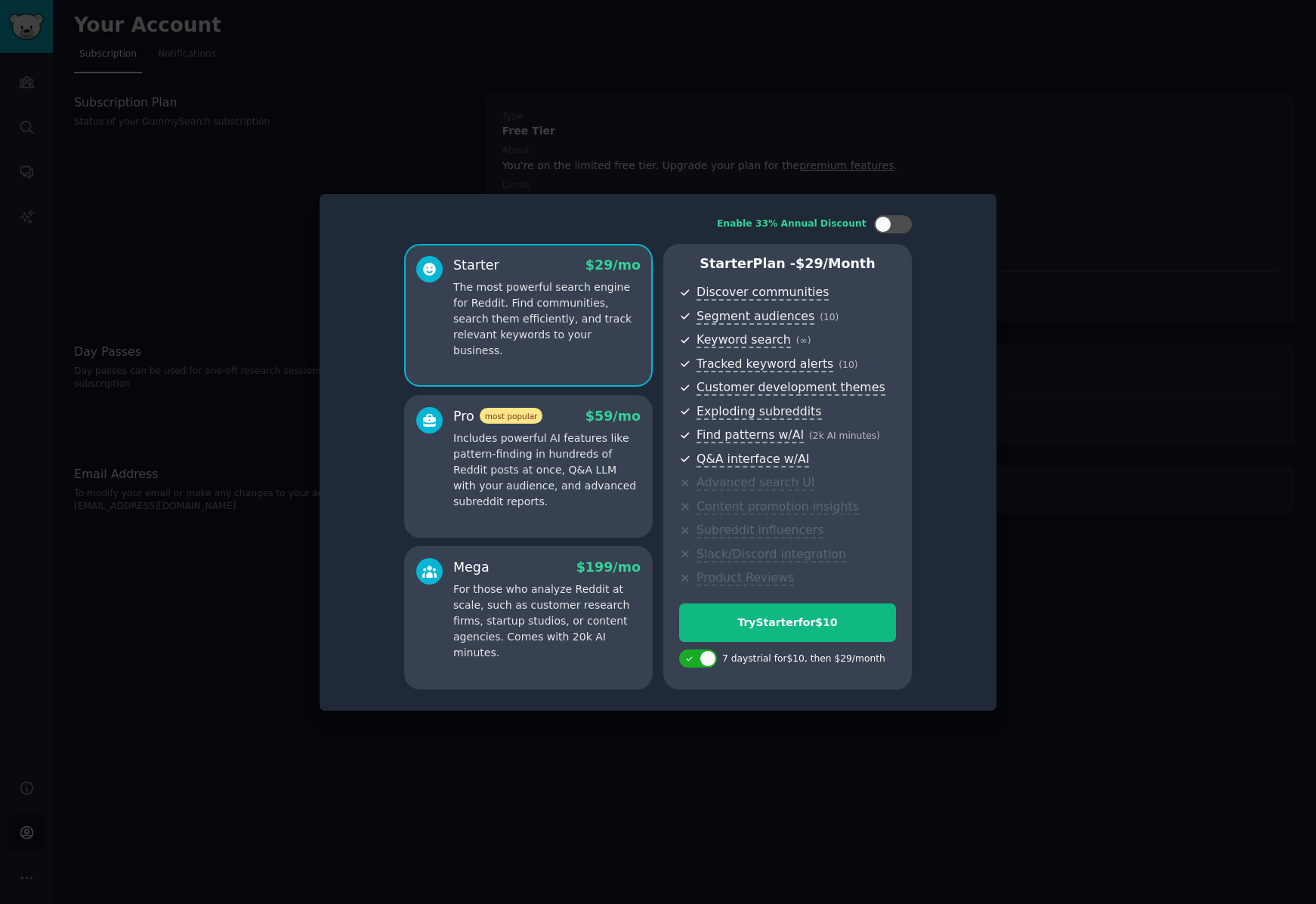
click at [1211, 319] on div at bounding box center [658, 452] width 1316 height 904
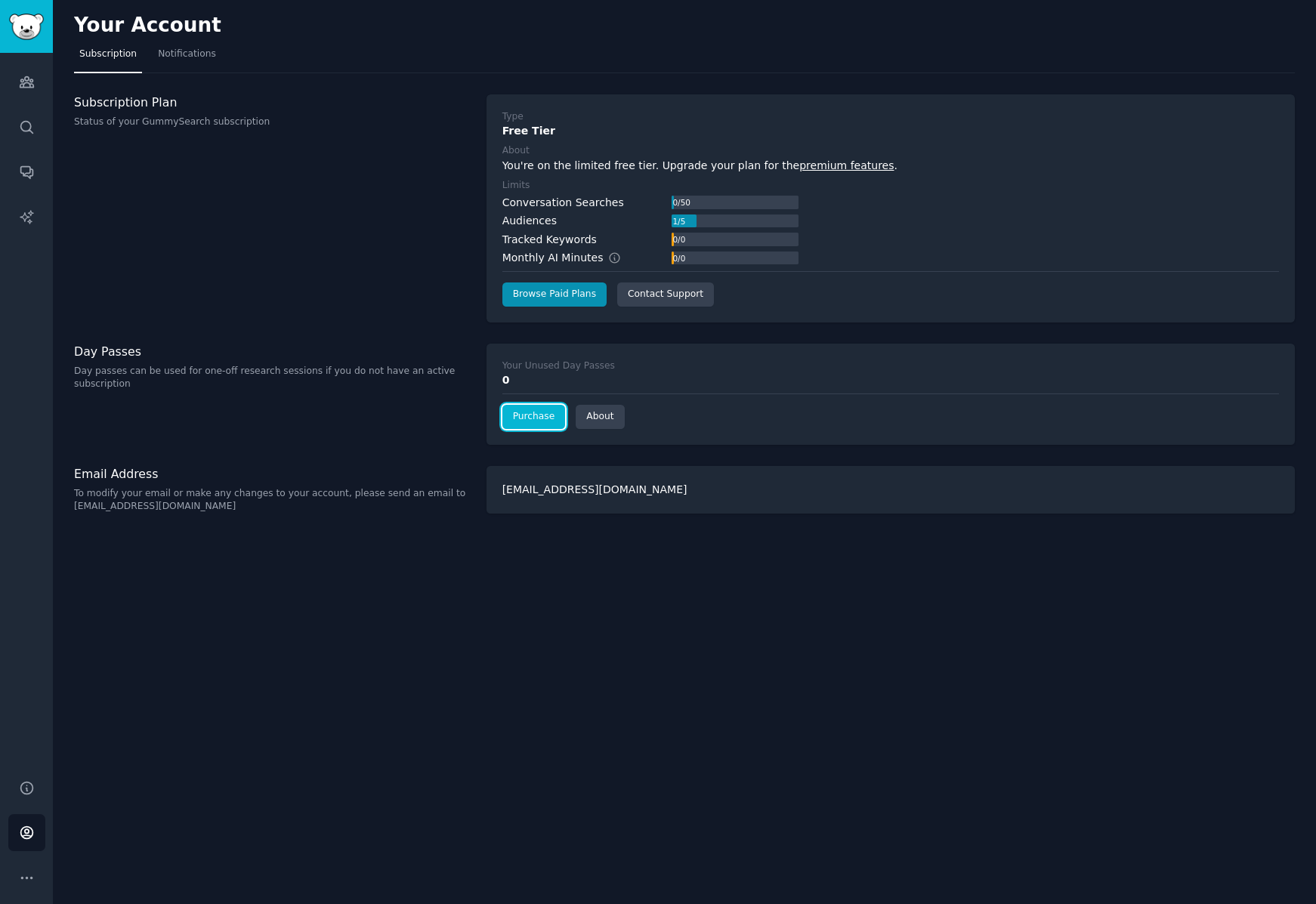
click at [522, 416] on link "Purchase" at bounding box center [534, 417] width 63 height 24
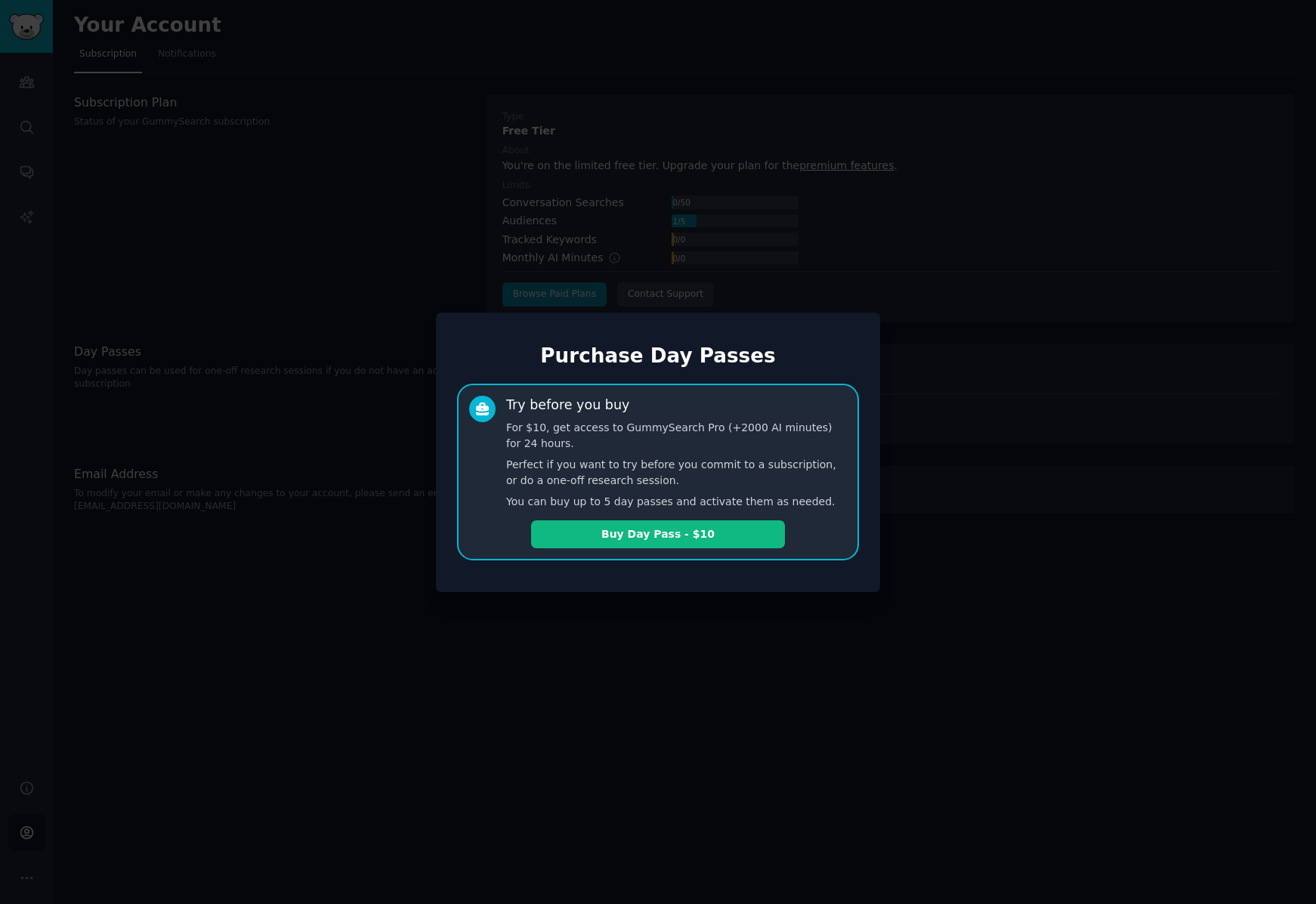
click at [919, 656] on div at bounding box center [658, 452] width 1316 height 904
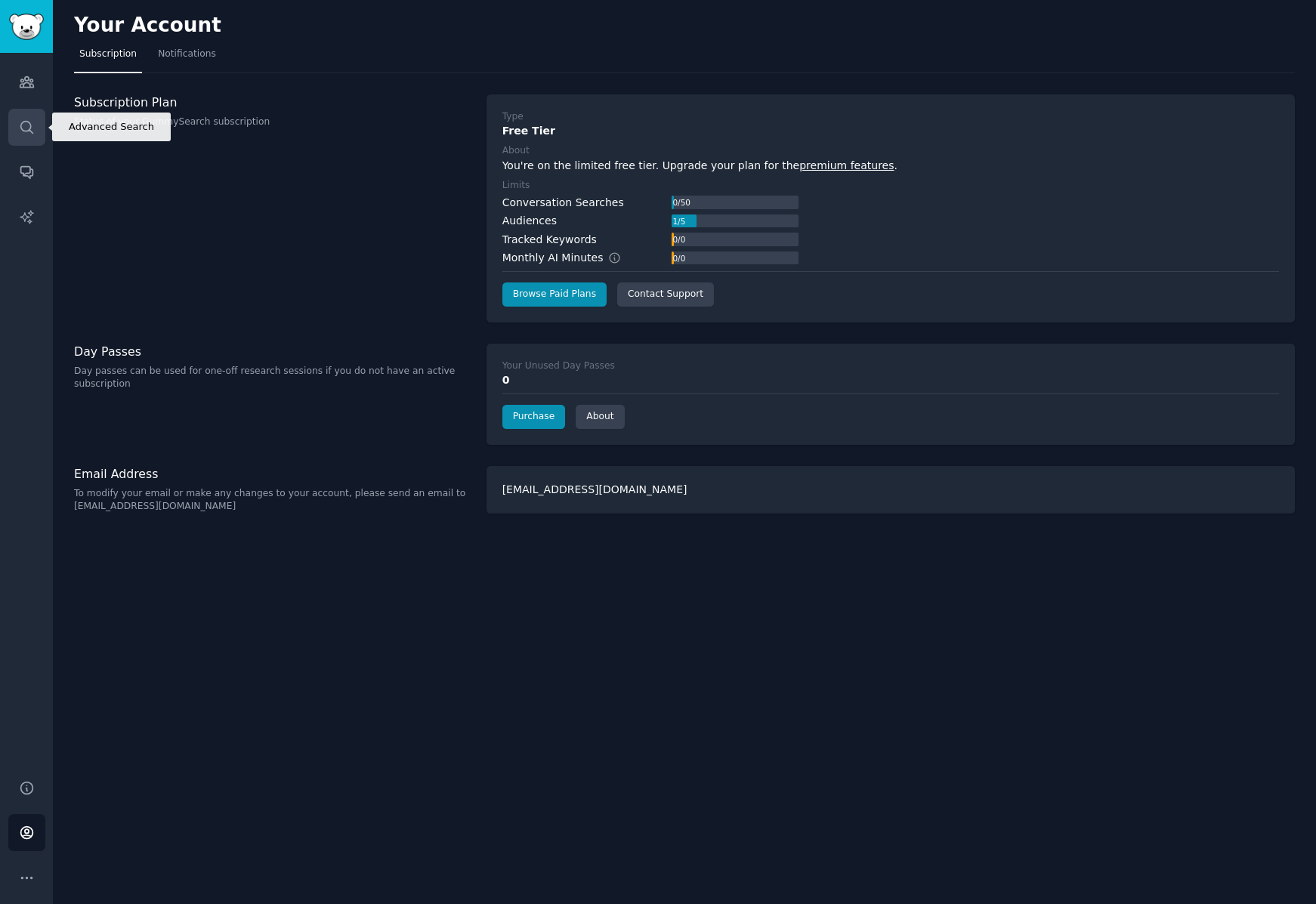
click at [15, 128] on link "Search" at bounding box center [26, 126] width 37 height 37
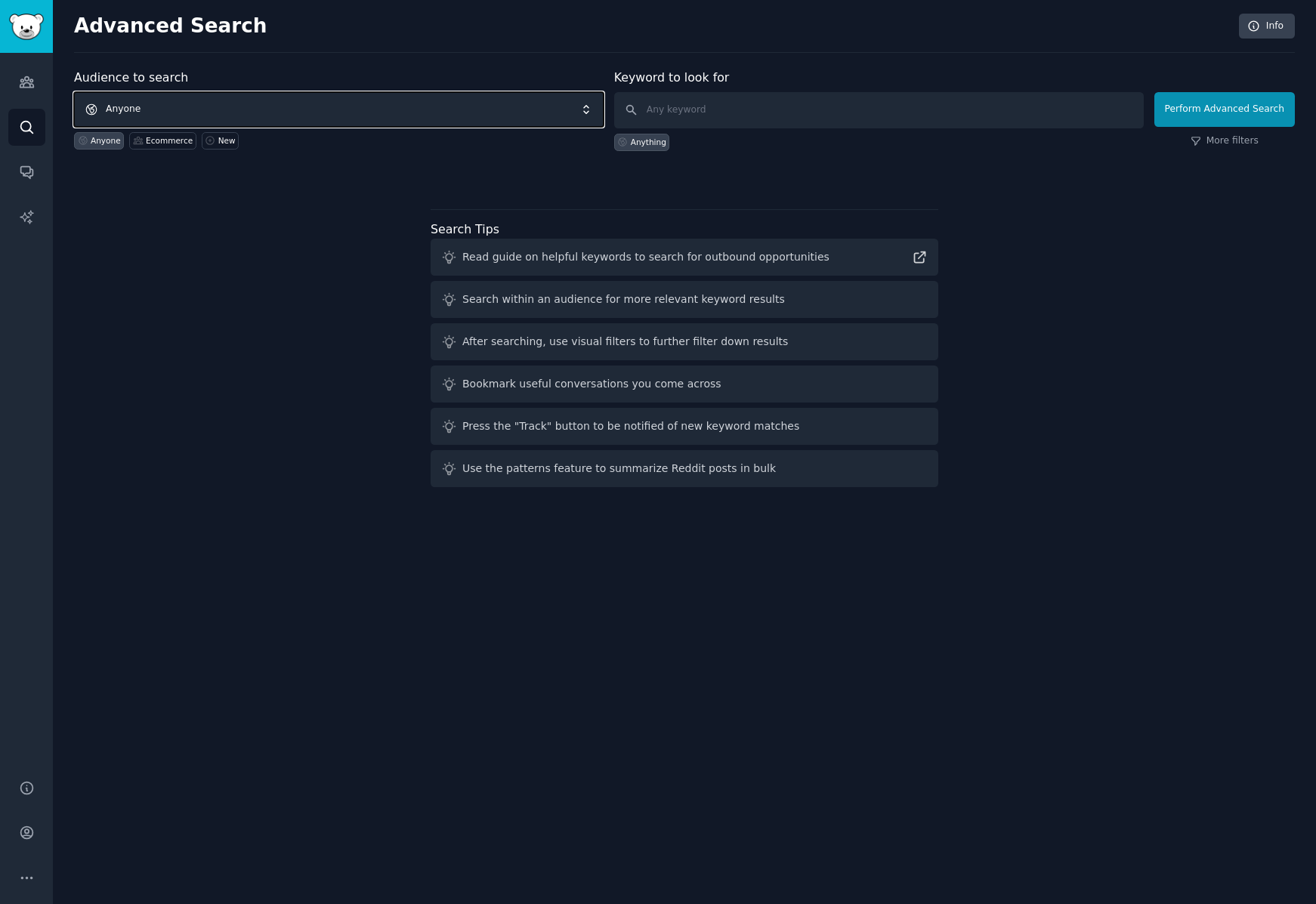
click at [295, 116] on span "Anyone" at bounding box center [339, 109] width 530 height 35
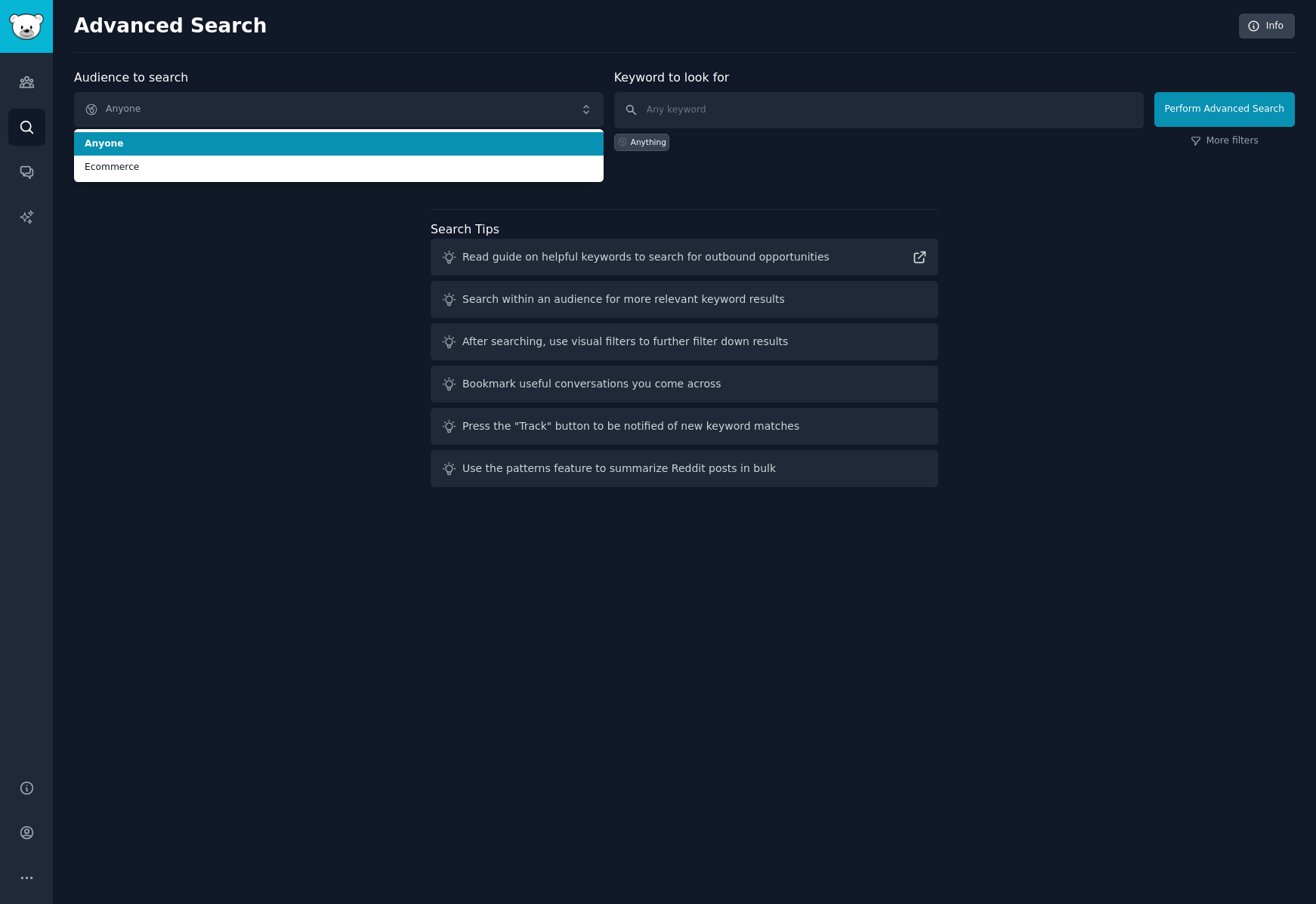
click at [286, 138] on span "Anyone" at bounding box center [339, 144] width 509 height 14
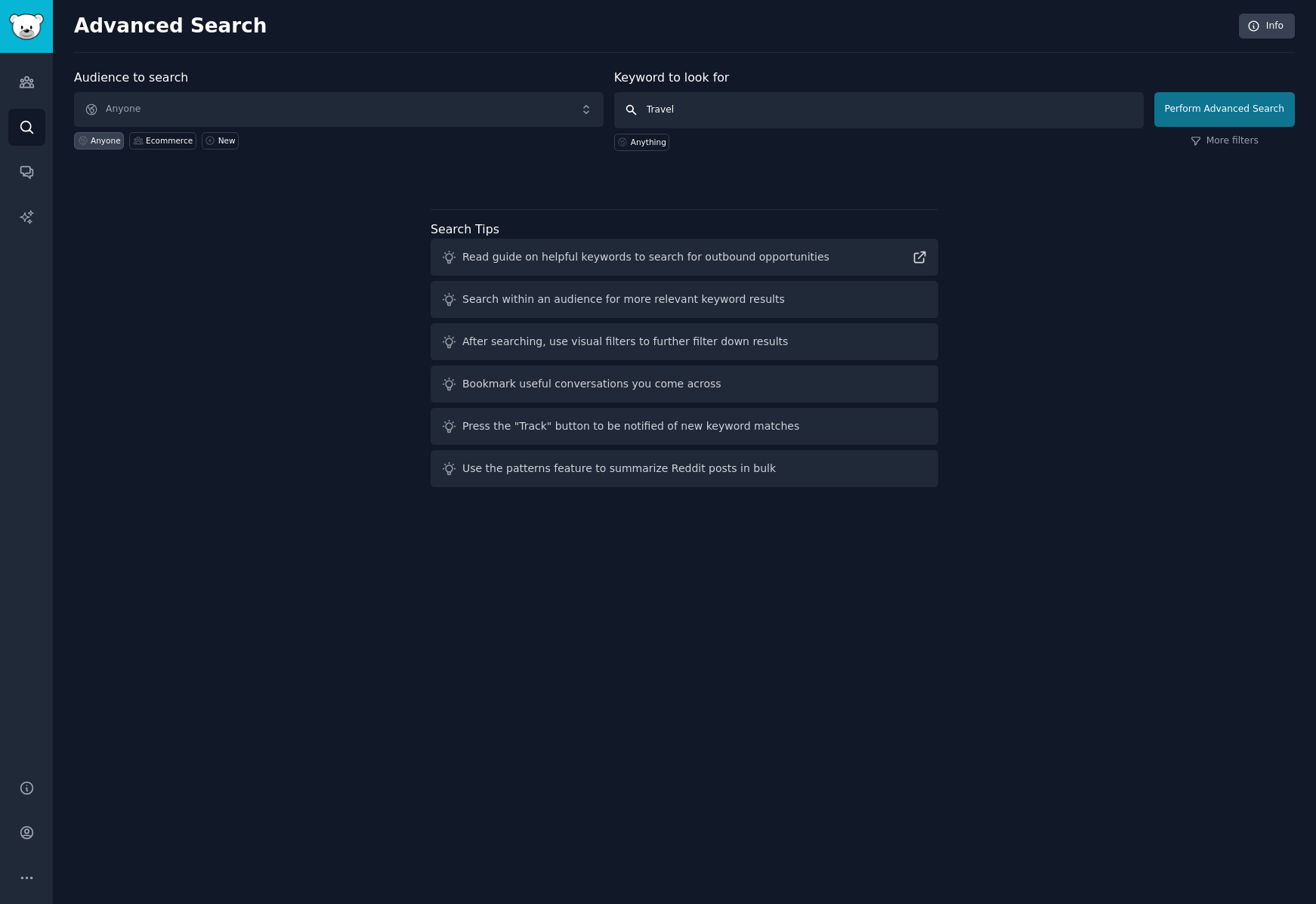
type input "Travel"
click at [1248, 109] on button "Perform Advanced Search" at bounding box center [1224, 109] width 140 height 35
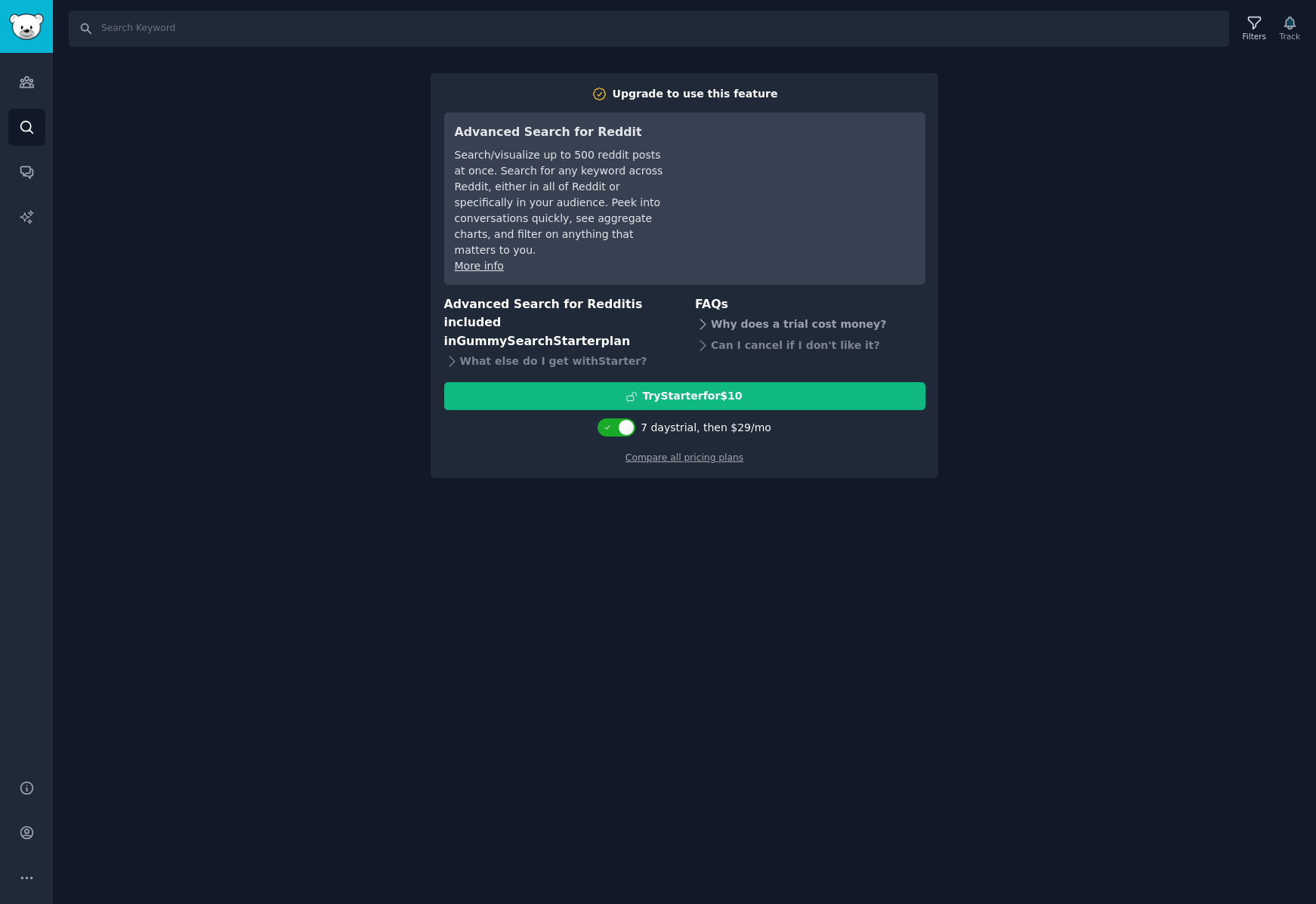
click at [784, 313] on div "Why does a trial cost money?" at bounding box center [809, 323] width 230 height 21
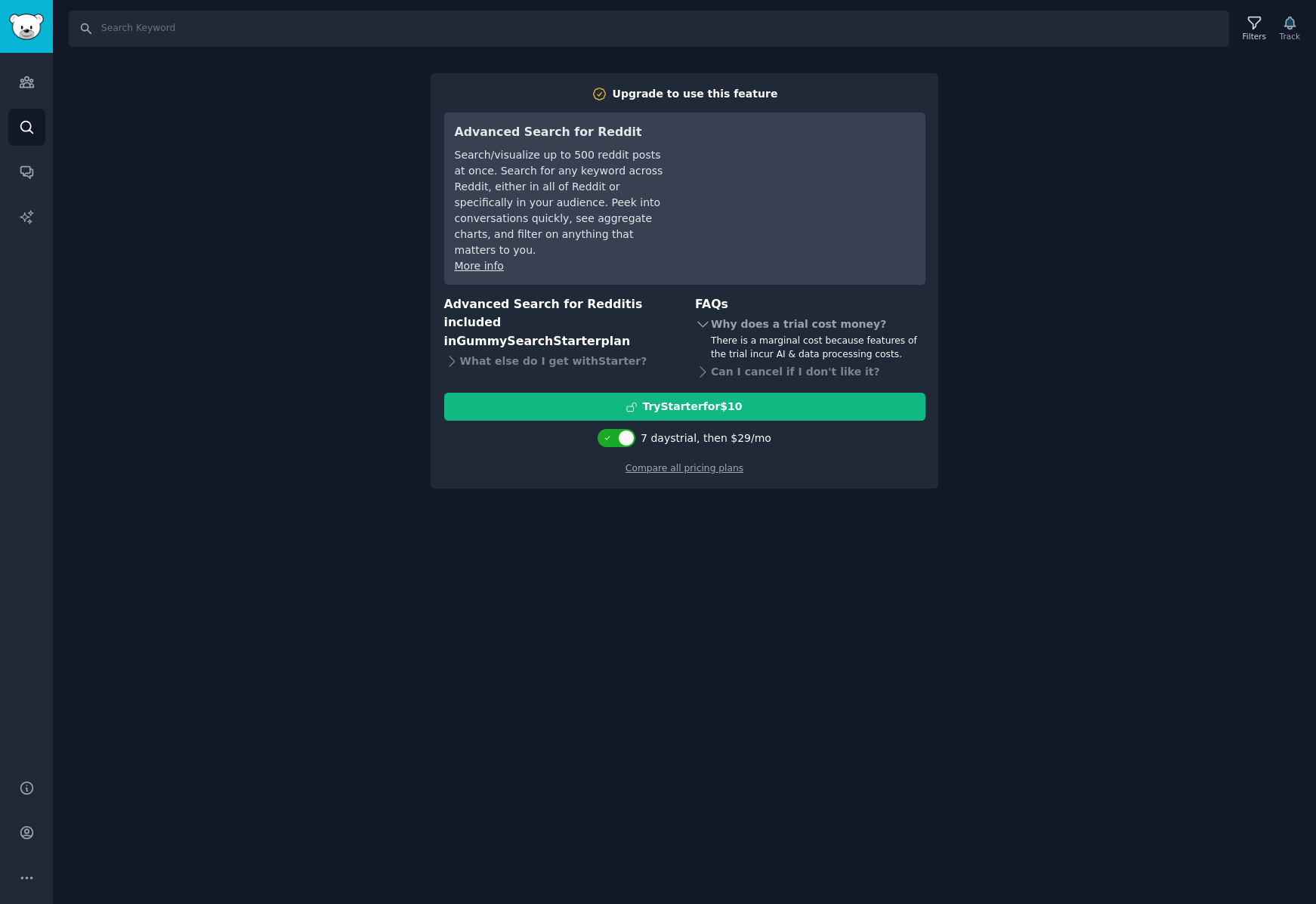
click at [784, 313] on div "Why does a trial cost money?" at bounding box center [809, 323] width 230 height 21
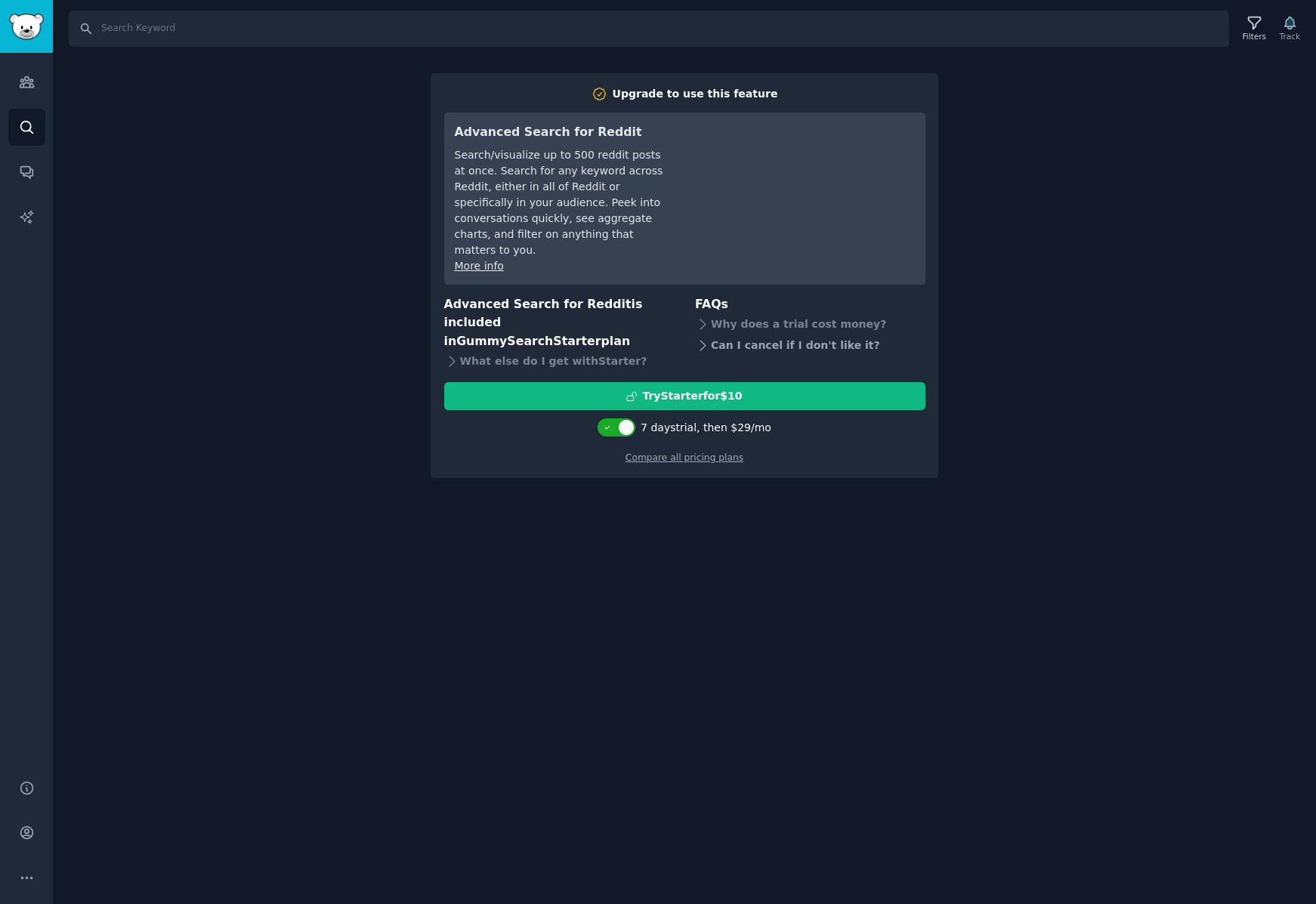
click at [749, 335] on div "Can I cancel if I don't like it?" at bounding box center [809, 345] width 230 height 21
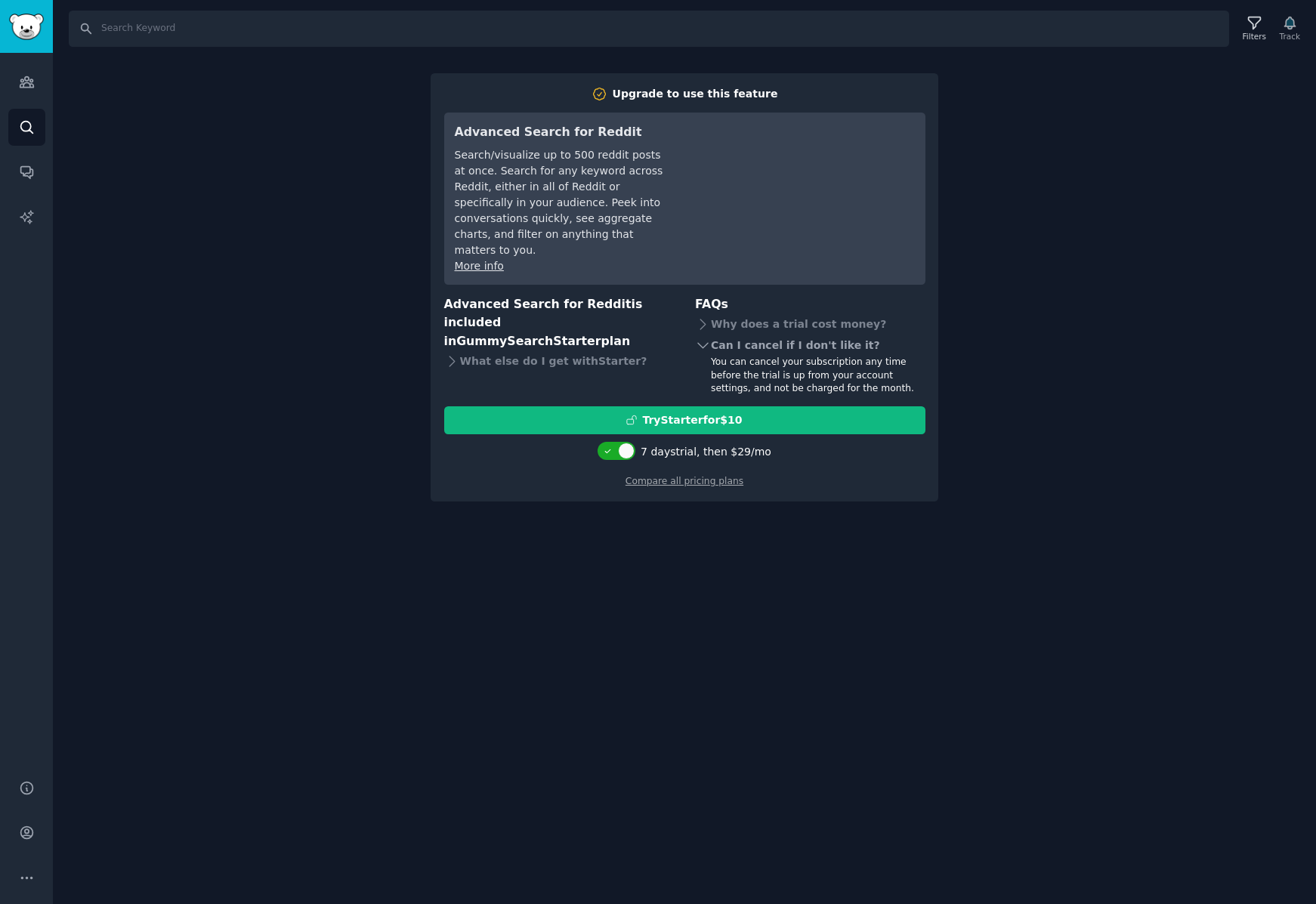
click at [711, 335] on div "Can I cancel if I don't like it?" at bounding box center [809, 345] width 230 height 21
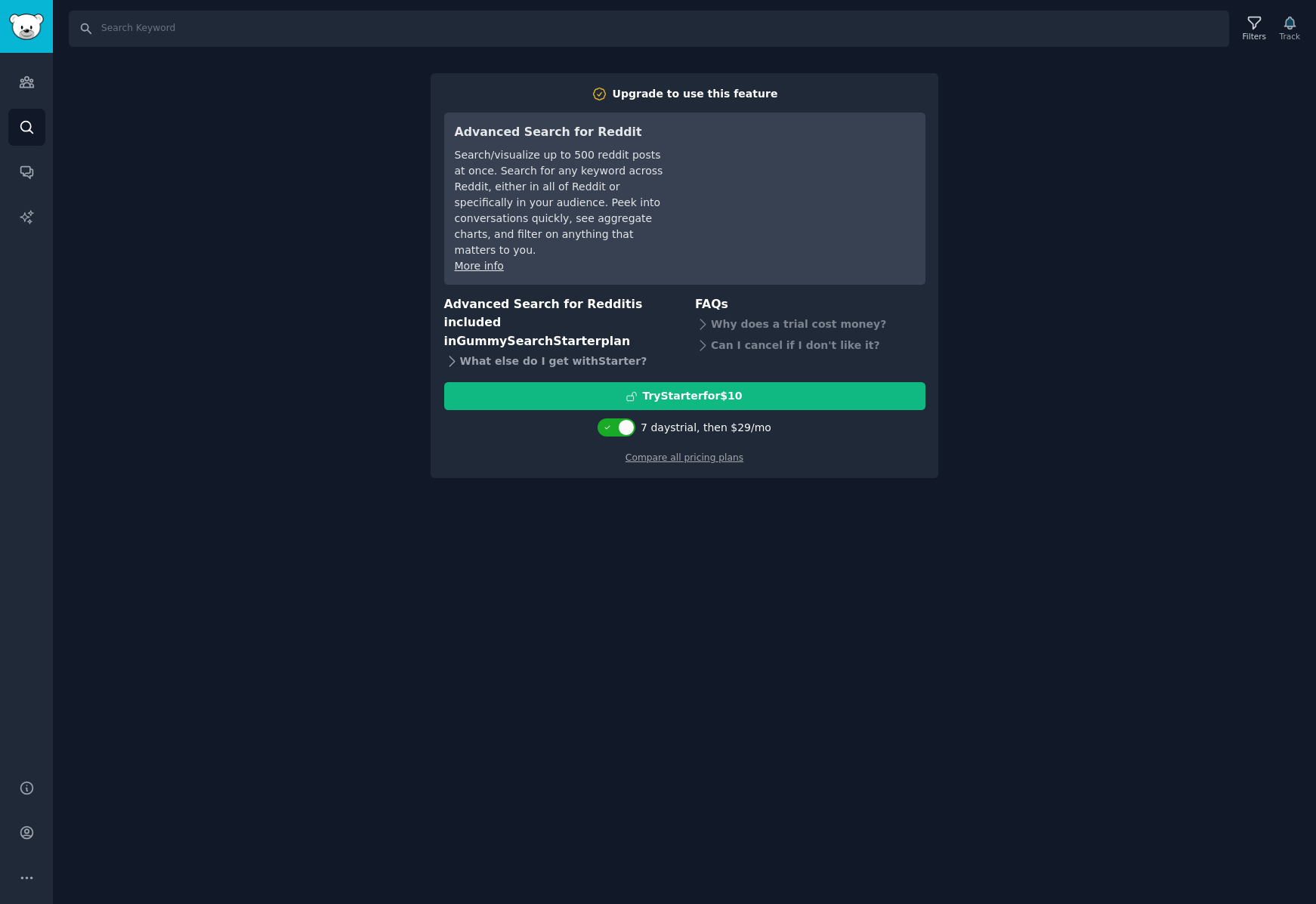
click at [535, 351] on div "What else do I get with Starter ?" at bounding box center [559, 361] width 230 height 21
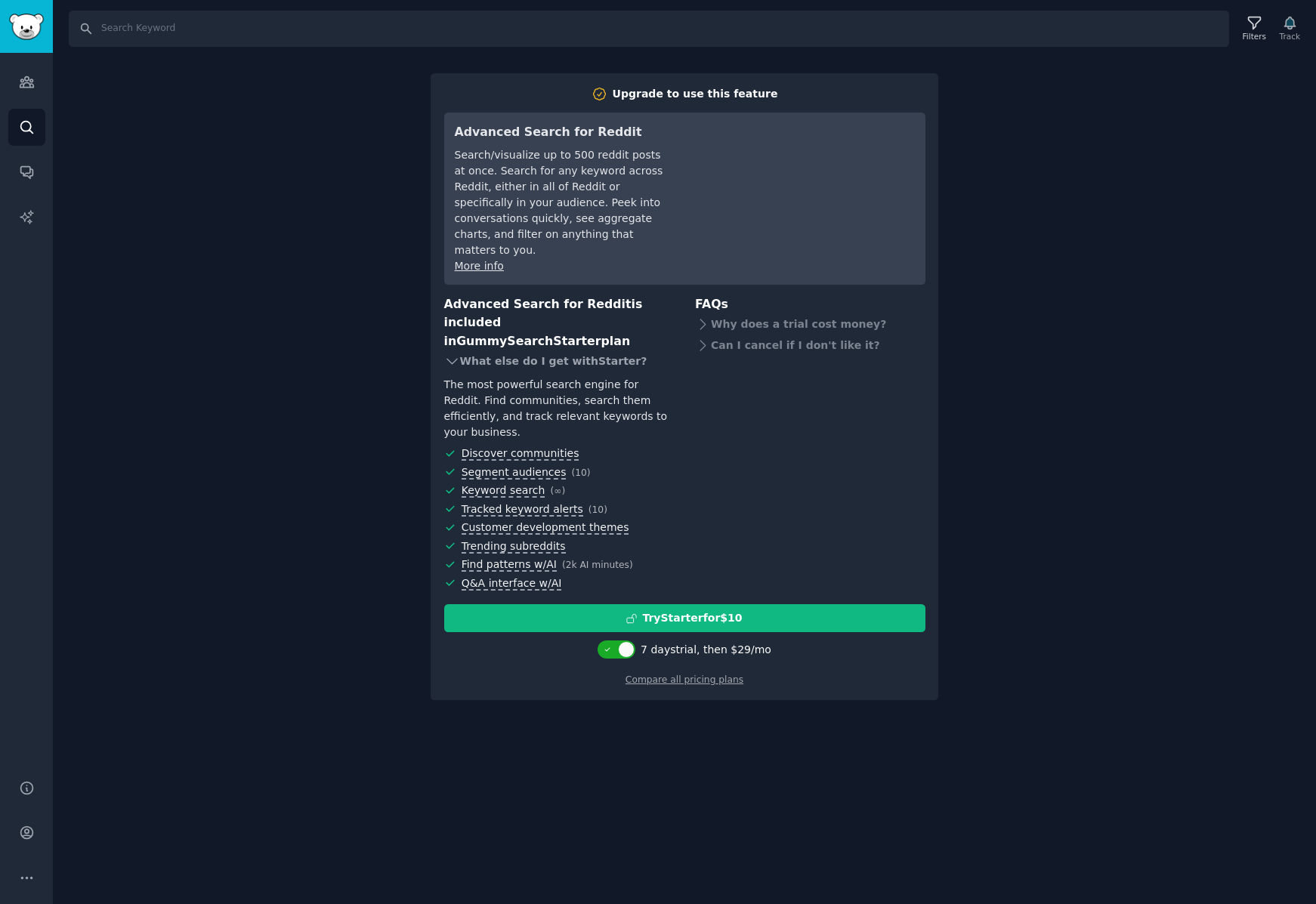
click at [536, 351] on div "What else do I get with Starter ?" at bounding box center [559, 361] width 230 height 21
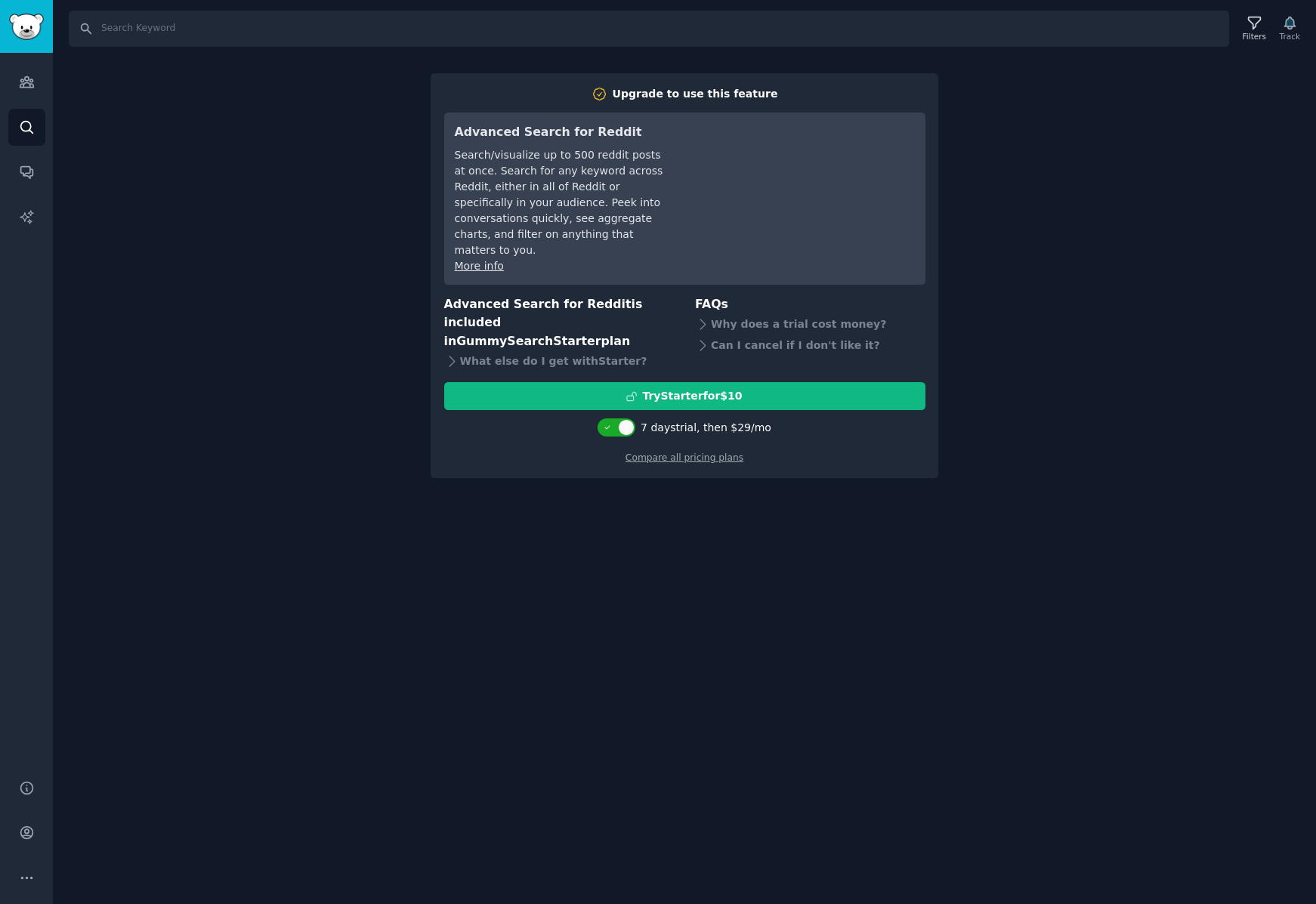
click at [1006, 162] on div "Search Filters Track Upgrade to use this feature Advanced Search for Reddit Sea…" at bounding box center [685, 452] width 1263 height 904
click at [1163, 216] on div "Search Filters Track Upgrade to use this feature Advanced Search for Reddit Sea…" at bounding box center [685, 452] width 1263 height 904
click at [188, 31] on input "Search" at bounding box center [649, 29] width 1160 height 37
click at [1088, 249] on div "Search Filters Track Upgrade to use this feature Advanced Search for Reddit Sea…" at bounding box center [685, 452] width 1263 height 904
click at [1006, 334] on div "Search Filters Track Upgrade to use this feature Advanced Search for Reddit Sea…" at bounding box center [685, 452] width 1263 height 904
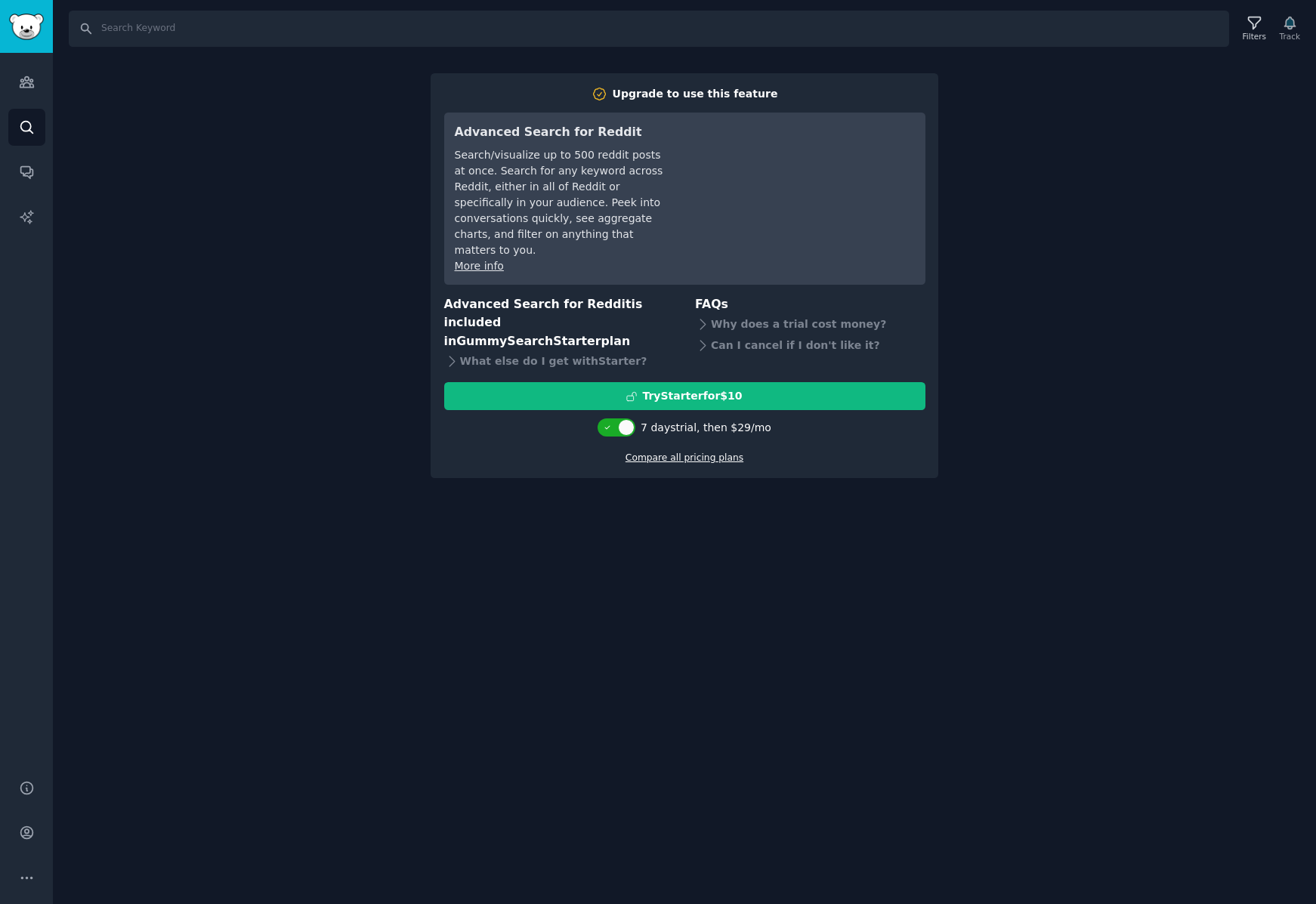
click at [668, 452] on link "Compare all pricing plans" at bounding box center [684, 457] width 118 height 11
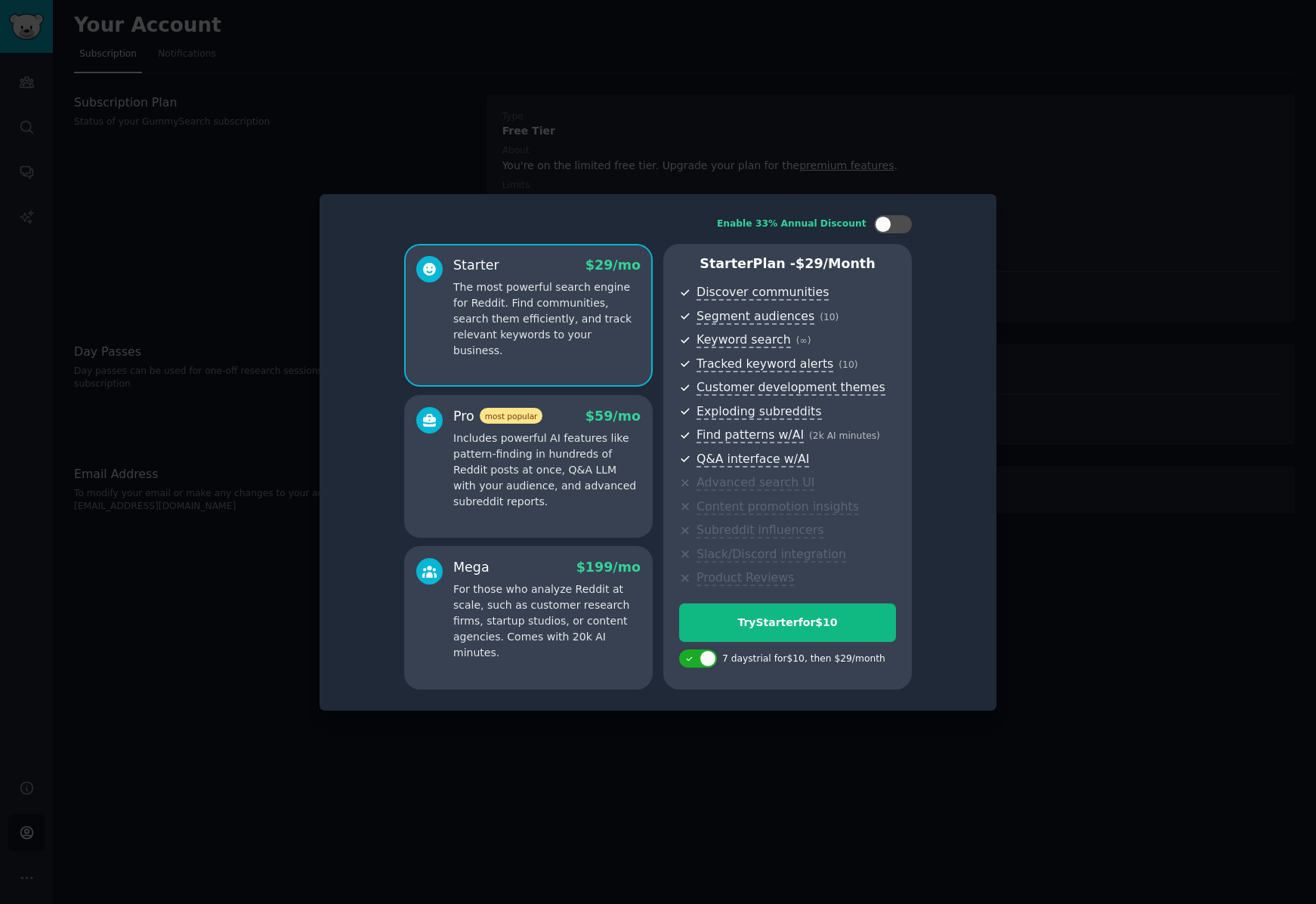
click at [535, 512] on div "Pro most popular $ 59 /mo Includes powerful AI features like pattern-finding in…" at bounding box center [529, 466] width 249 height 143
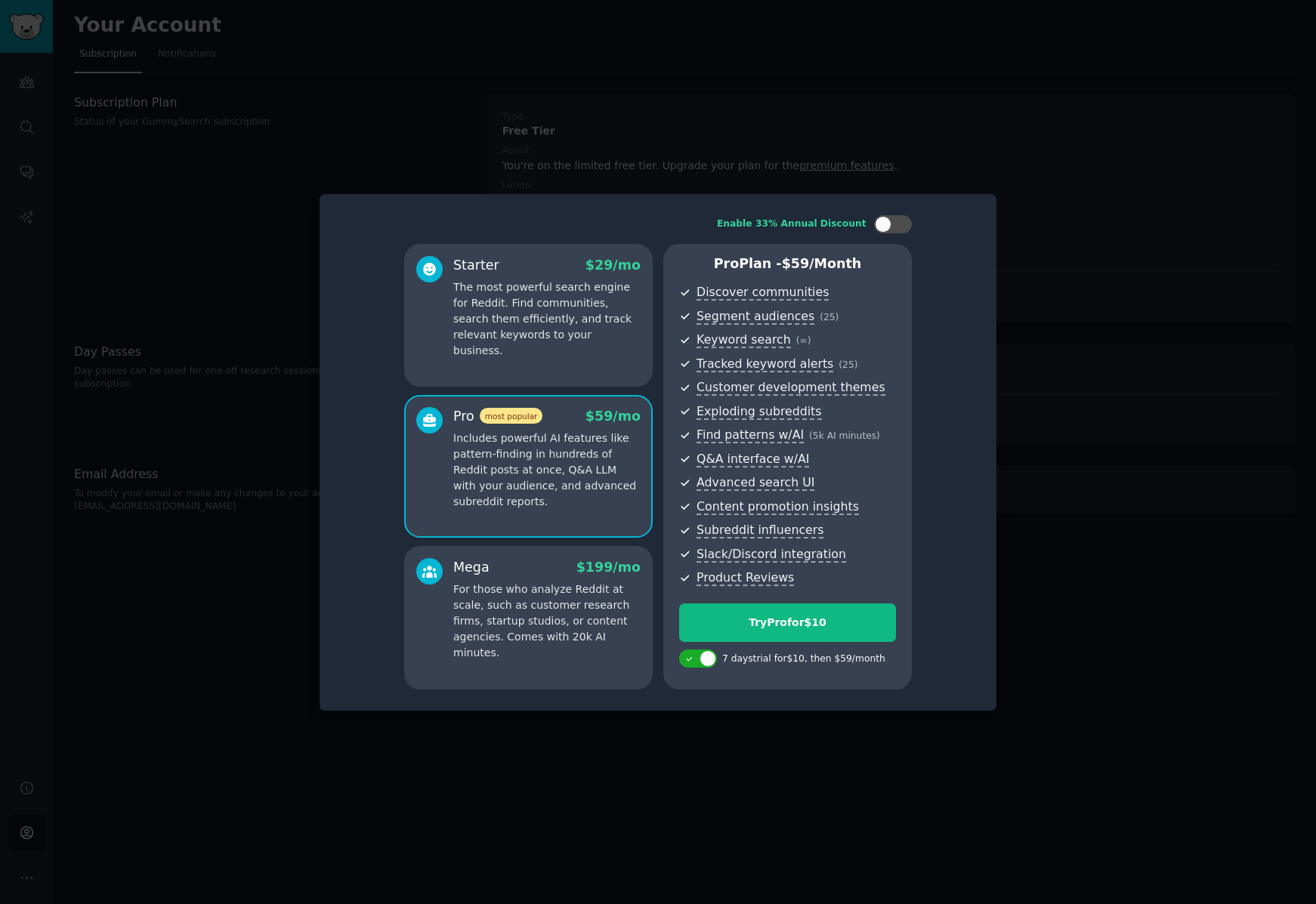
click at [505, 612] on p "For those who analyze Reddit at scale, such as customer research firms, startup…" at bounding box center [547, 621] width 188 height 79
click at [563, 458] on p "Includes powerful AI features like pattern-finding in hundreds of Reddit posts …" at bounding box center [547, 470] width 188 height 79
click at [523, 596] on p "For those who analyze Reddit at scale, such as customer research firms, startup…" at bounding box center [547, 621] width 188 height 79
click at [560, 474] on p "Includes powerful AI features like pattern-finding in hundreds of Reddit posts …" at bounding box center [547, 470] width 188 height 79
click at [512, 615] on p "For those who analyze Reddit at scale, such as customer research firms, startup…" at bounding box center [547, 621] width 188 height 79
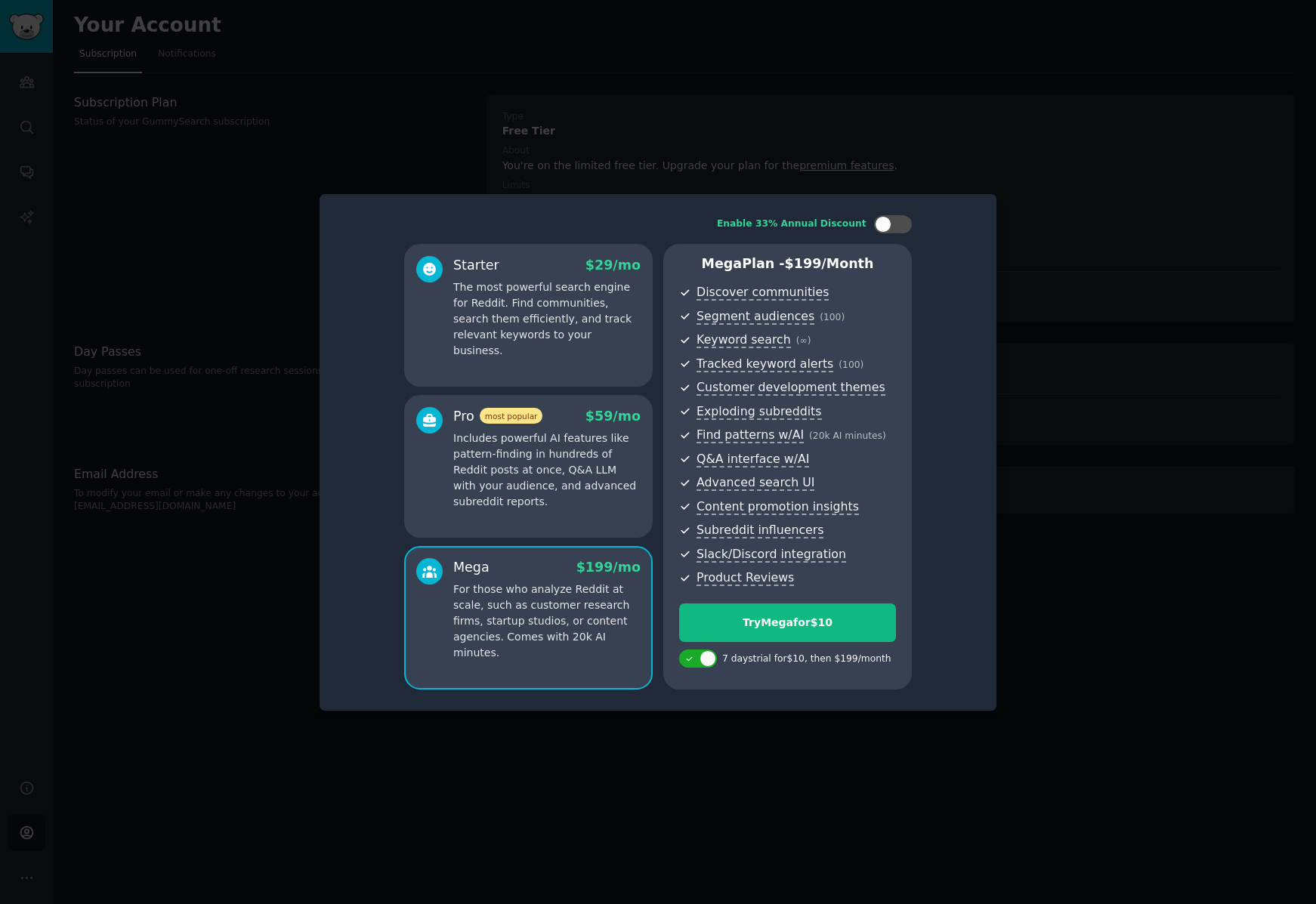
click at [563, 457] on p "Includes powerful AI features like pattern-finding in hundreds of Reddit posts …" at bounding box center [547, 470] width 188 height 79
click at [511, 612] on p "For those who analyze Reddit at scale, such as customer research firms, startup…" at bounding box center [547, 621] width 188 height 79
click at [550, 499] on p "Includes powerful AI features like pattern-finding in hundreds of Reddit posts …" at bounding box center [547, 470] width 188 height 79
click at [581, 361] on div "Starter $ 29 /mo The most powerful search engine for Reddit. Find communities, …" at bounding box center [529, 315] width 249 height 143
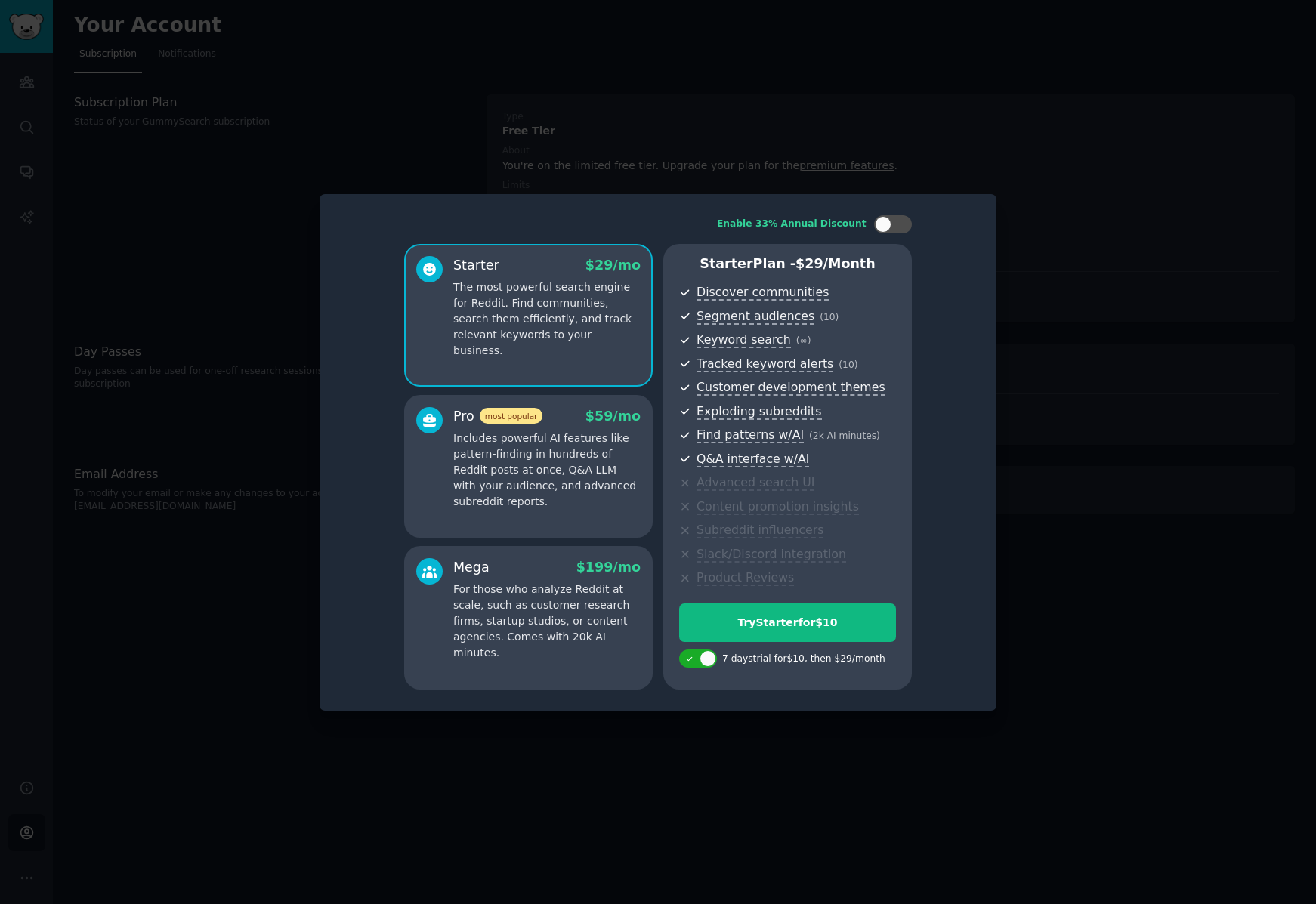
click at [582, 473] on p "Includes powerful AI features like pattern-finding in hundreds of Reddit posts …" at bounding box center [547, 470] width 188 height 79
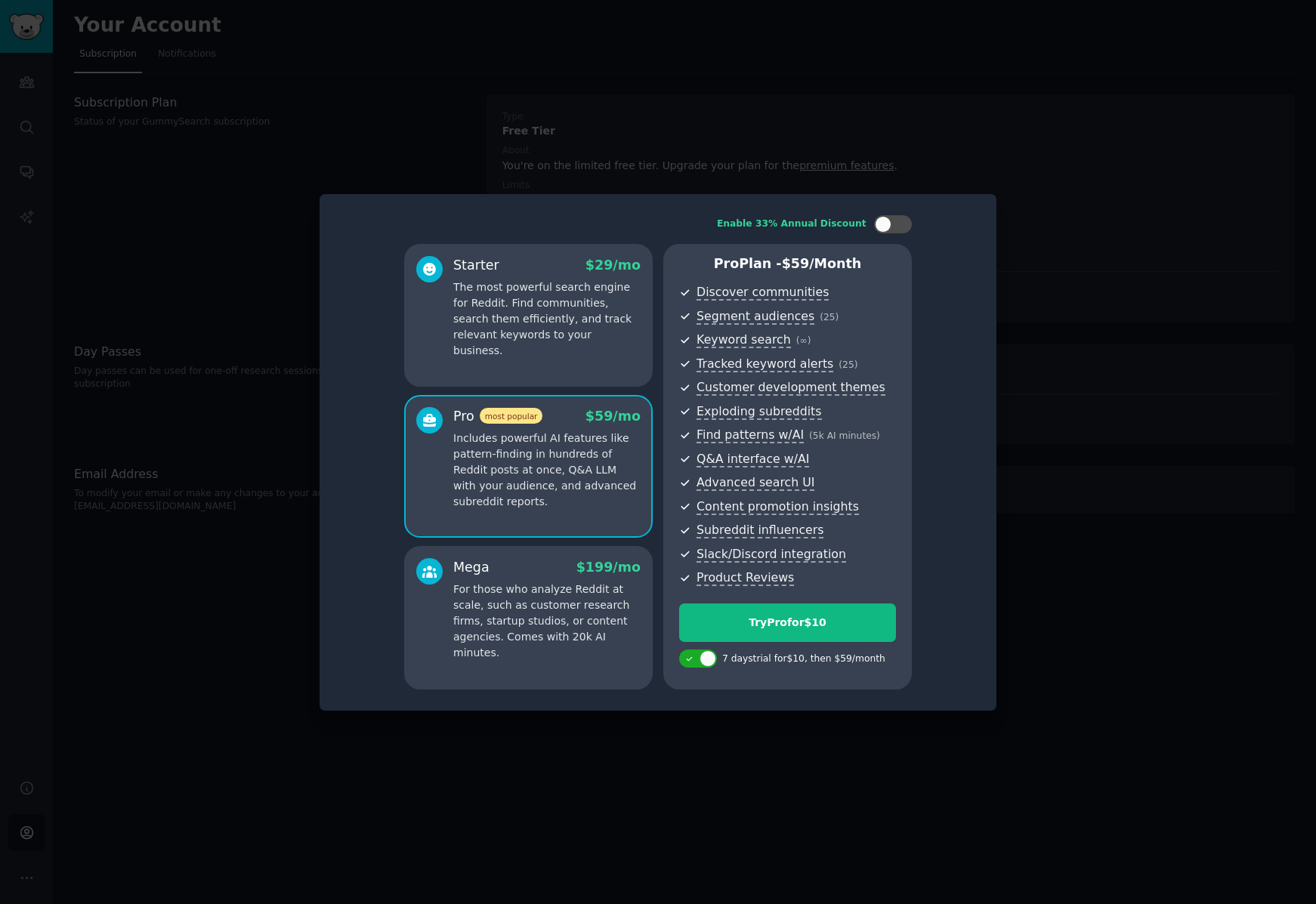
click at [588, 345] on div "Starter $ 29 /mo The most powerful search engine for Reddit. Find communities, …" at bounding box center [529, 315] width 249 height 143
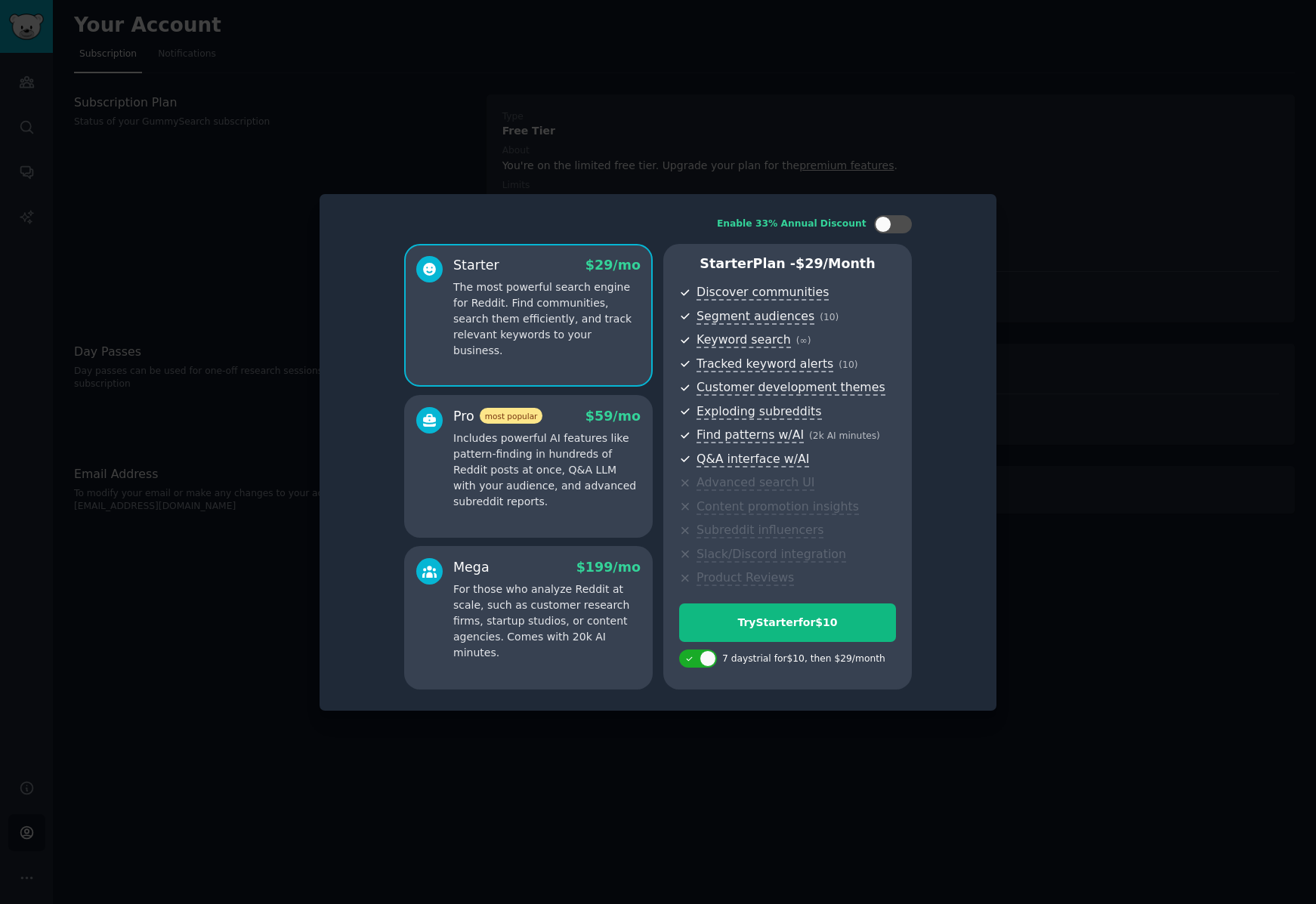
click at [583, 458] on p "Includes powerful AI features like pattern-finding in hundreds of Reddit posts …" at bounding box center [547, 470] width 188 height 79
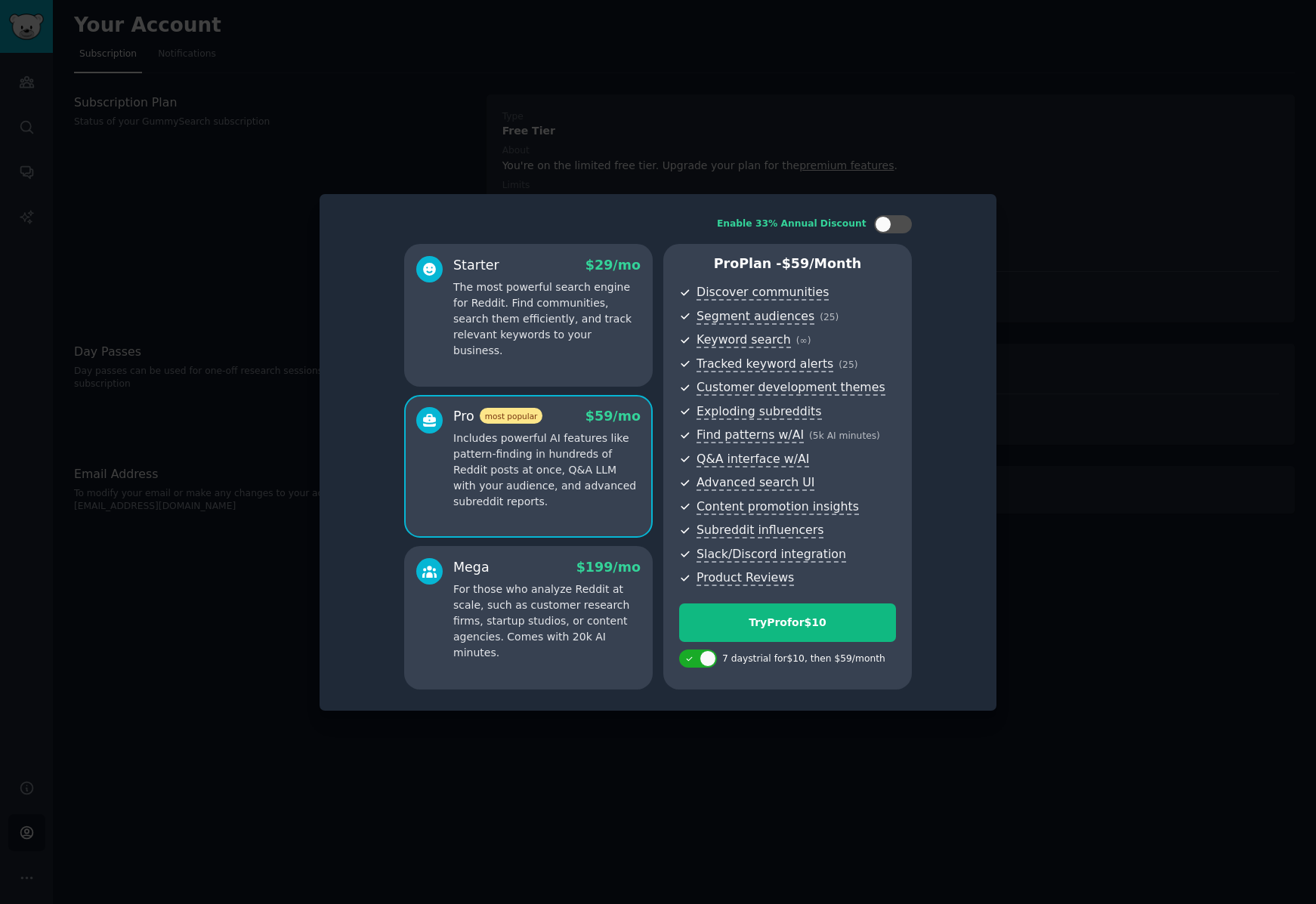
click at [569, 601] on p "For those who analyze Reddit at scale, such as customer research firms, startup…" at bounding box center [547, 621] width 188 height 79
click at [632, 489] on p "Includes powerful AI features like pattern-finding in hundreds of Reddit posts …" at bounding box center [547, 470] width 188 height 79
click at [622, 351] on div "Starter $ 29 /mo The most powerful search engine for Reddit. Find communities, …" at bounding box center [529, 315] width 249 height 143
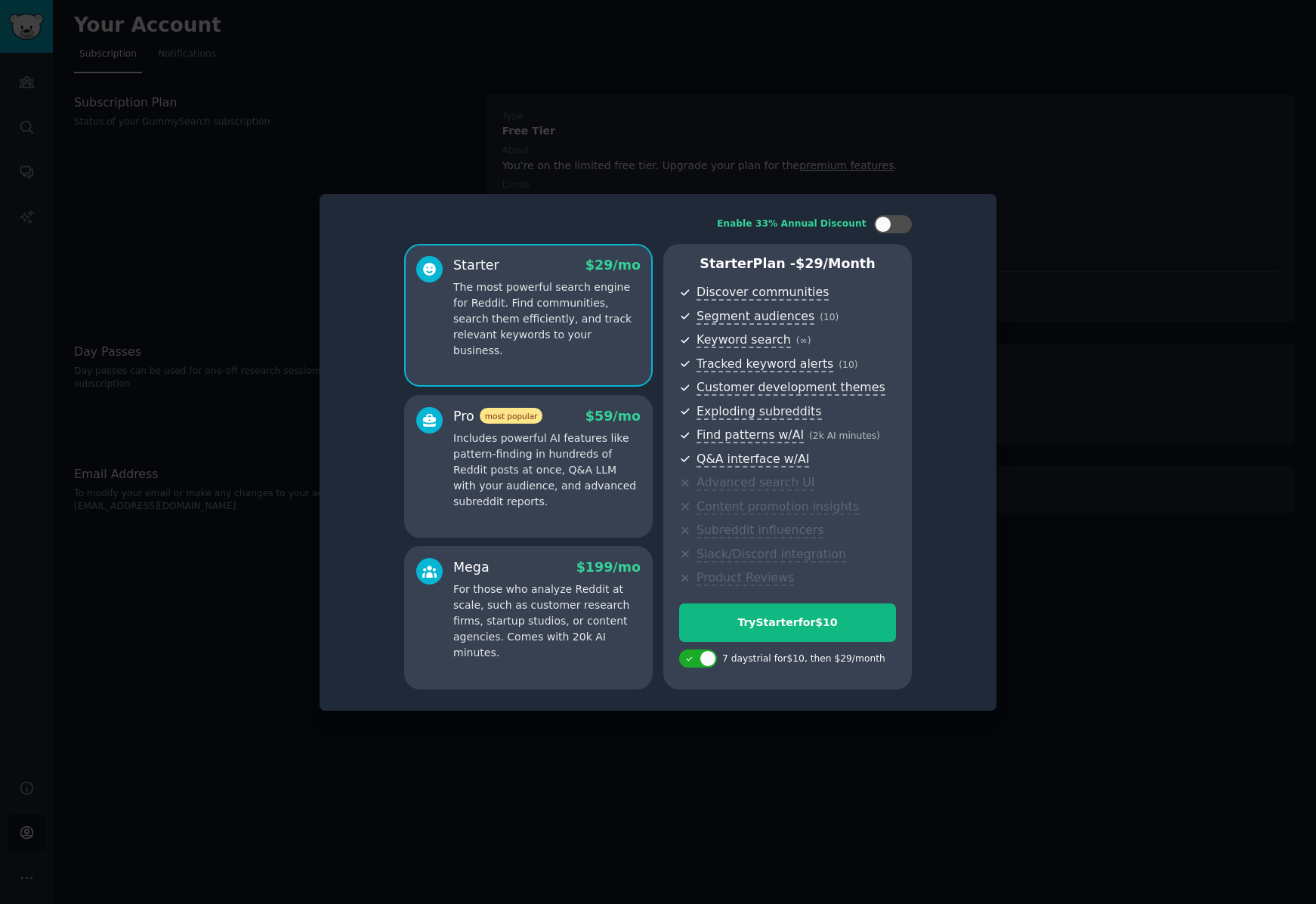
click at [608, 484] on p "Includes powerful AI features like pattern-finding in hundreds of Reddit posts …" at bounding box center [547, 470] width 188 height 79
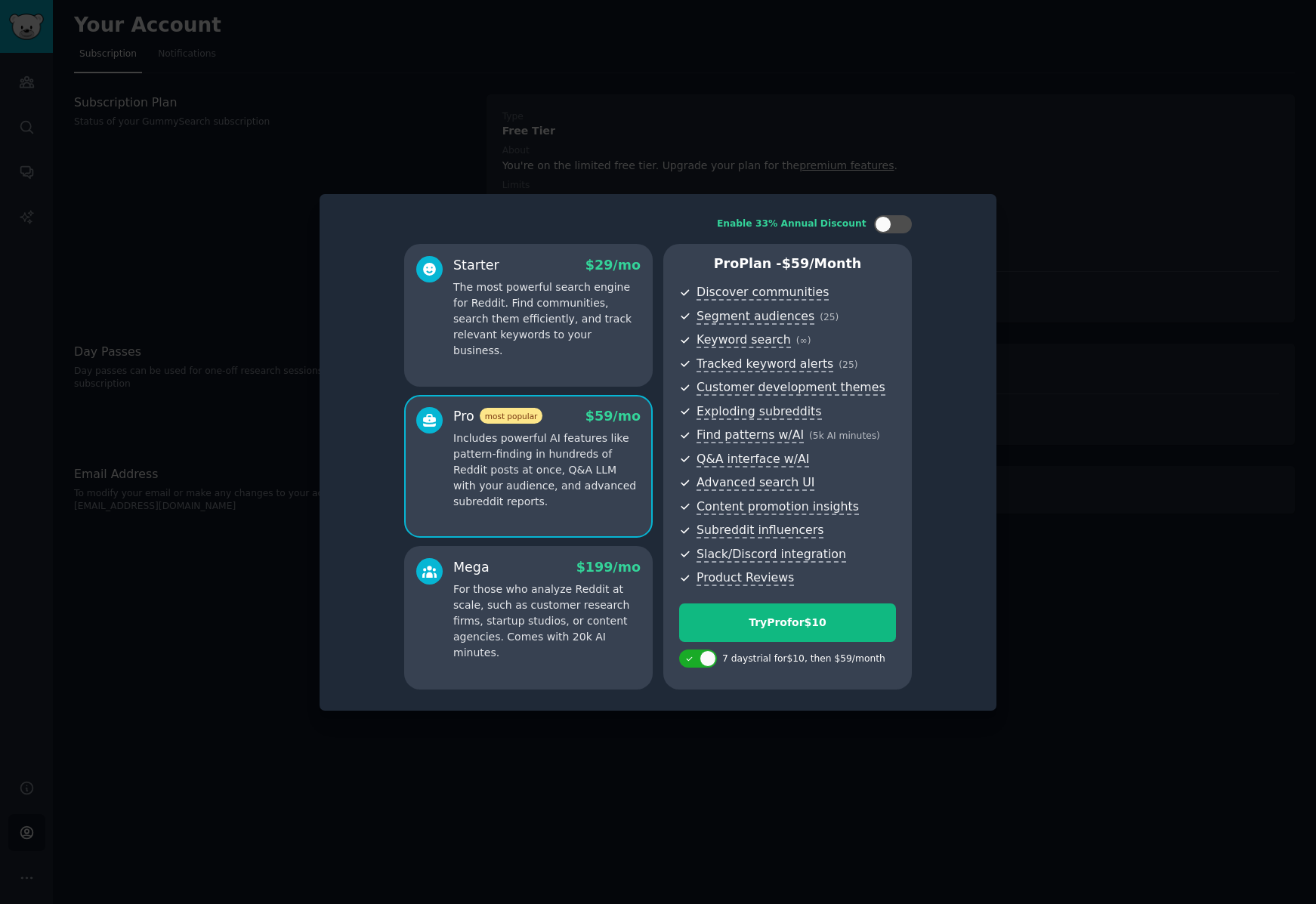
click at [610, 345] on div "Starter $ 29 /mo The most powerful search engine for Reddit. Find communities, …" at bounding box center [529, 315] width 249 height 143
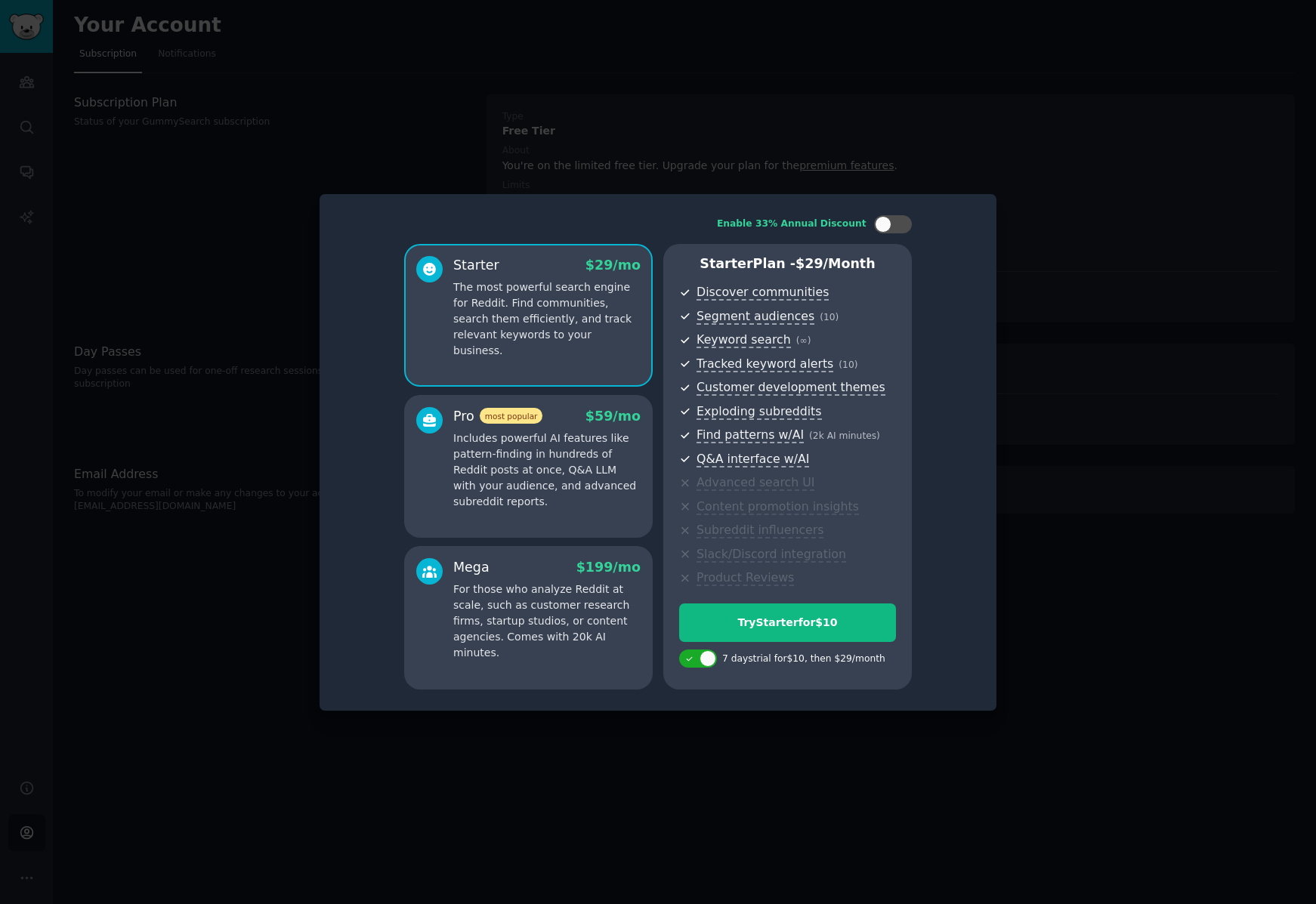
click at [610, 489] on p "Includes powerful AI features like pattern-finding in hundreds of Reddit posts …" at bounding box center [547, 470] width 188 height 79
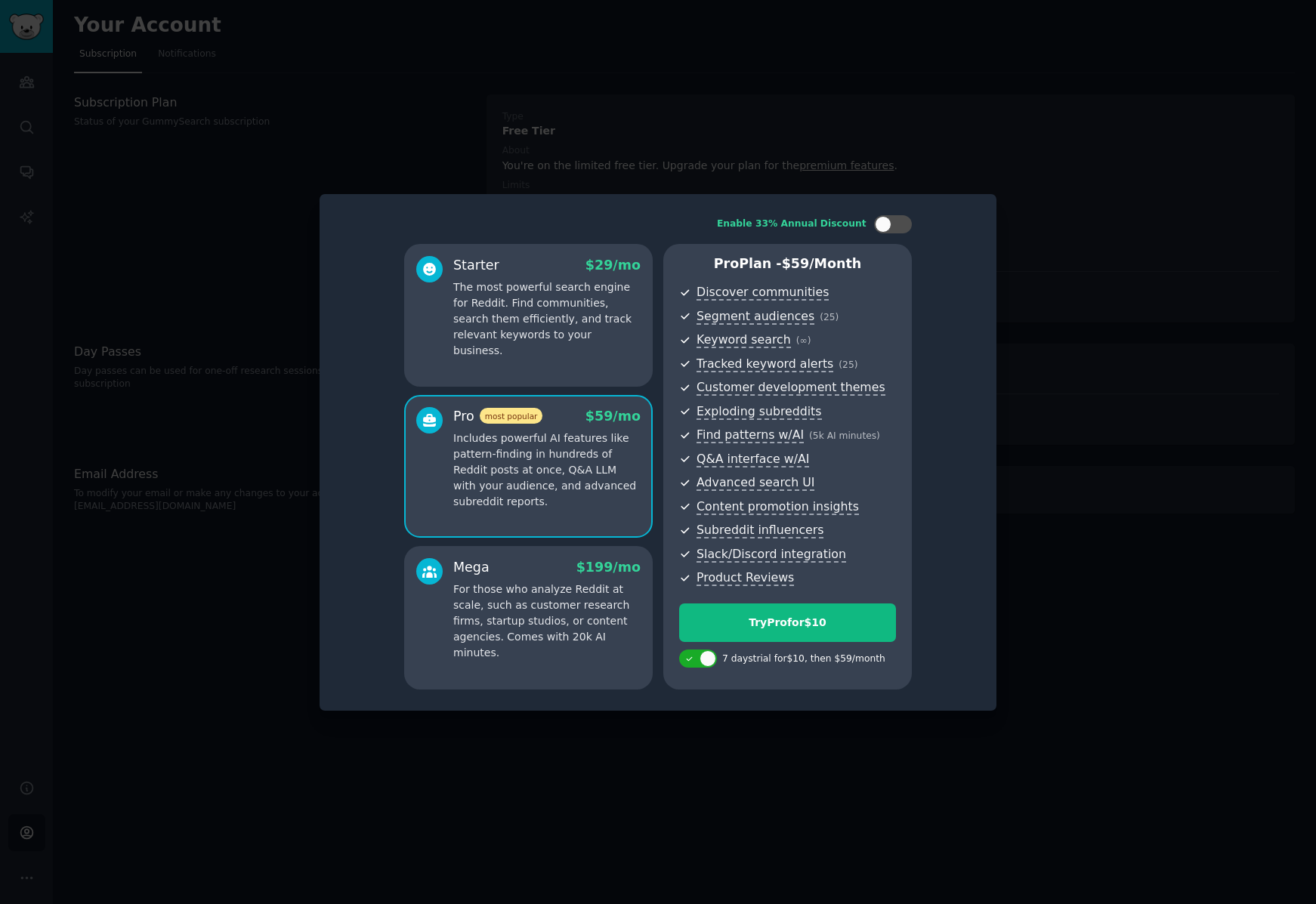
click at [610, 373] on div "Starter $ 29 /mo The most powerful search engine for Reddit. Find communities, …" at bounding box center [529, 315] width 249 height 143
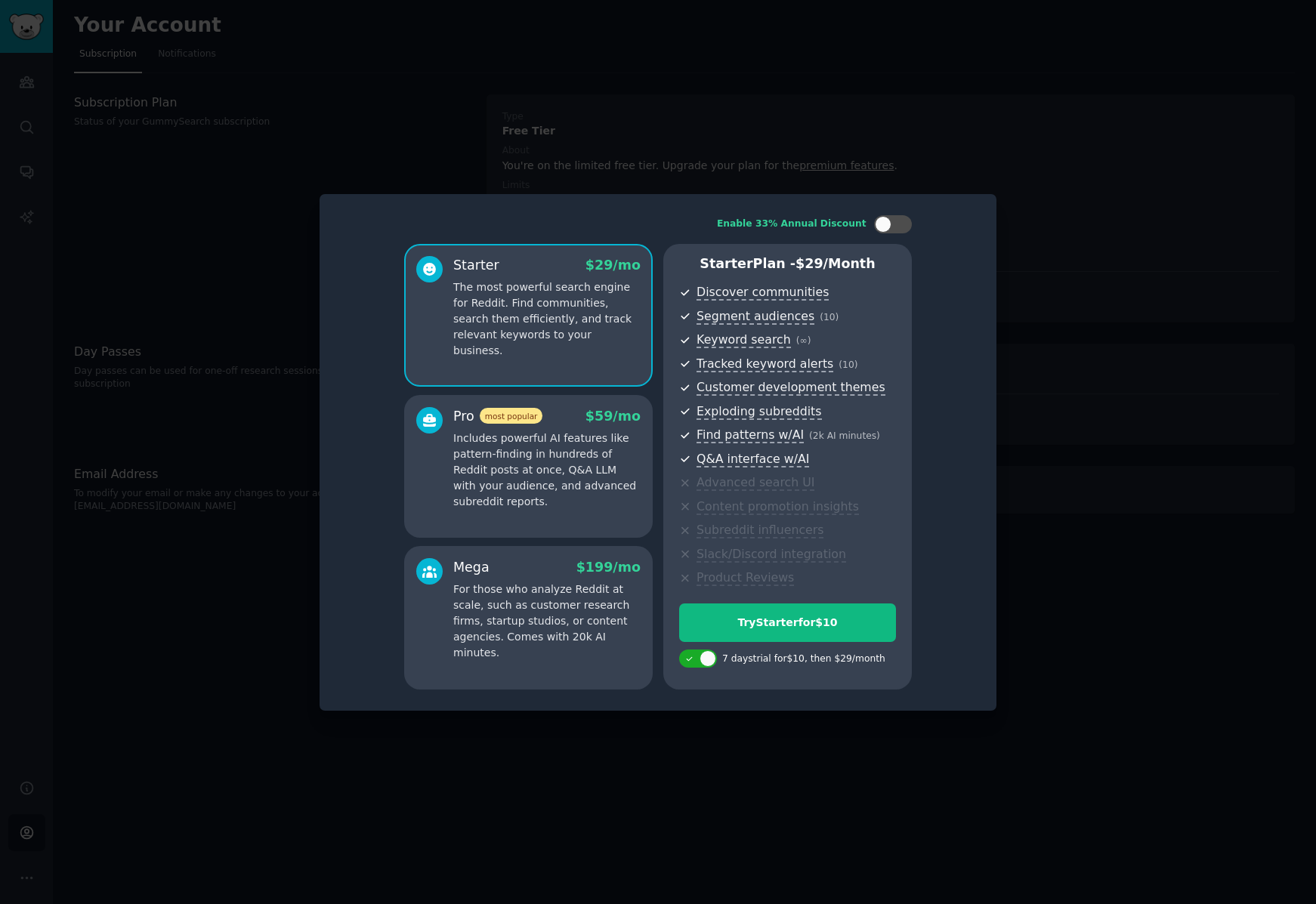
click at [582, 512] on div "Pro most popular $ 59 /mo Includes powerful AI features like pattern-finding in…" at bounding box center [529, 466] width 249 height 143
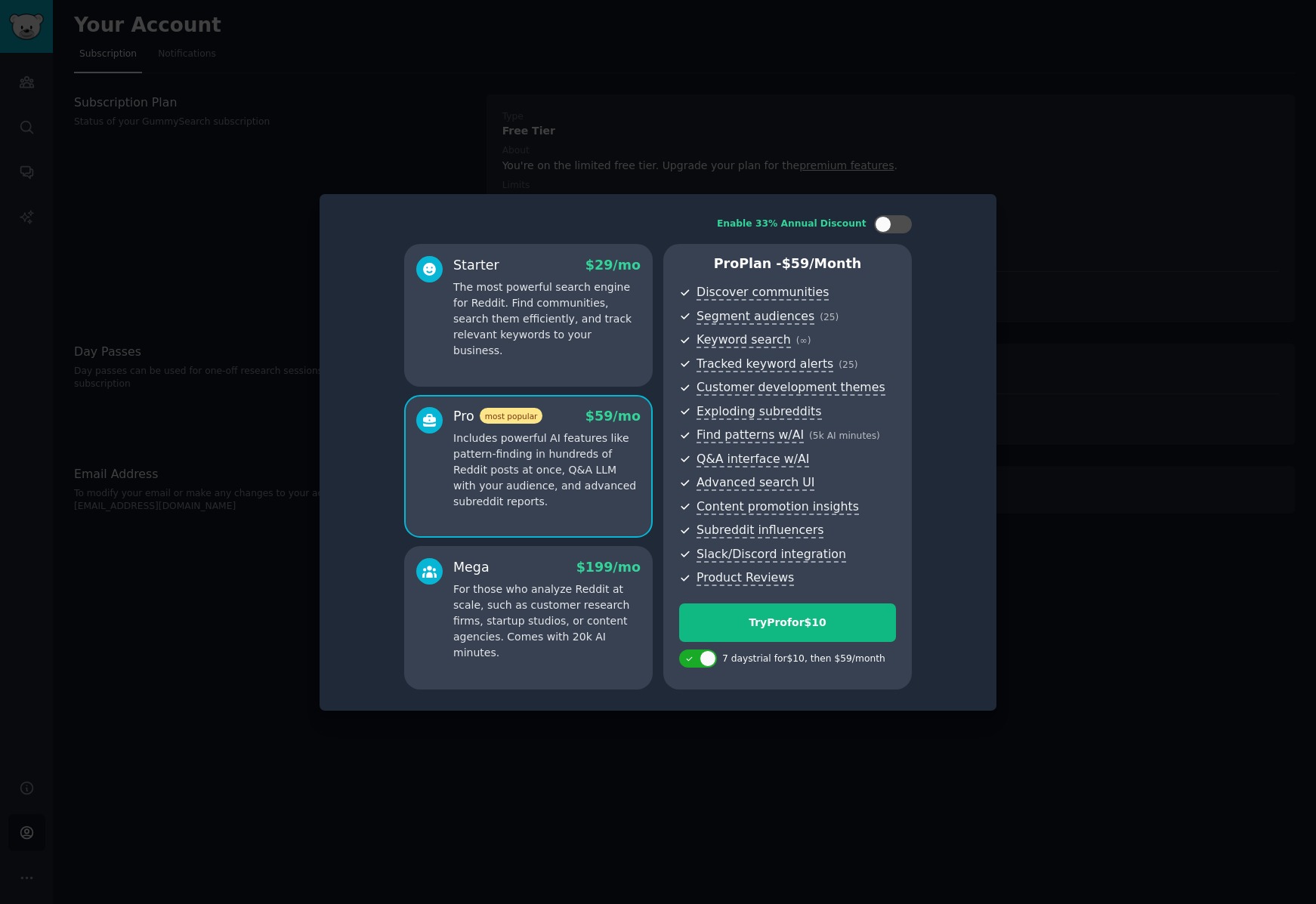
click at [552, 348] on div "Starter $ 29 /mo The most powerful search engine for Reddit. Find communities, …" at bounding box center [529, 315] width 249 height 143
